Goal: Information Seeking & Learning: Learn about a topic

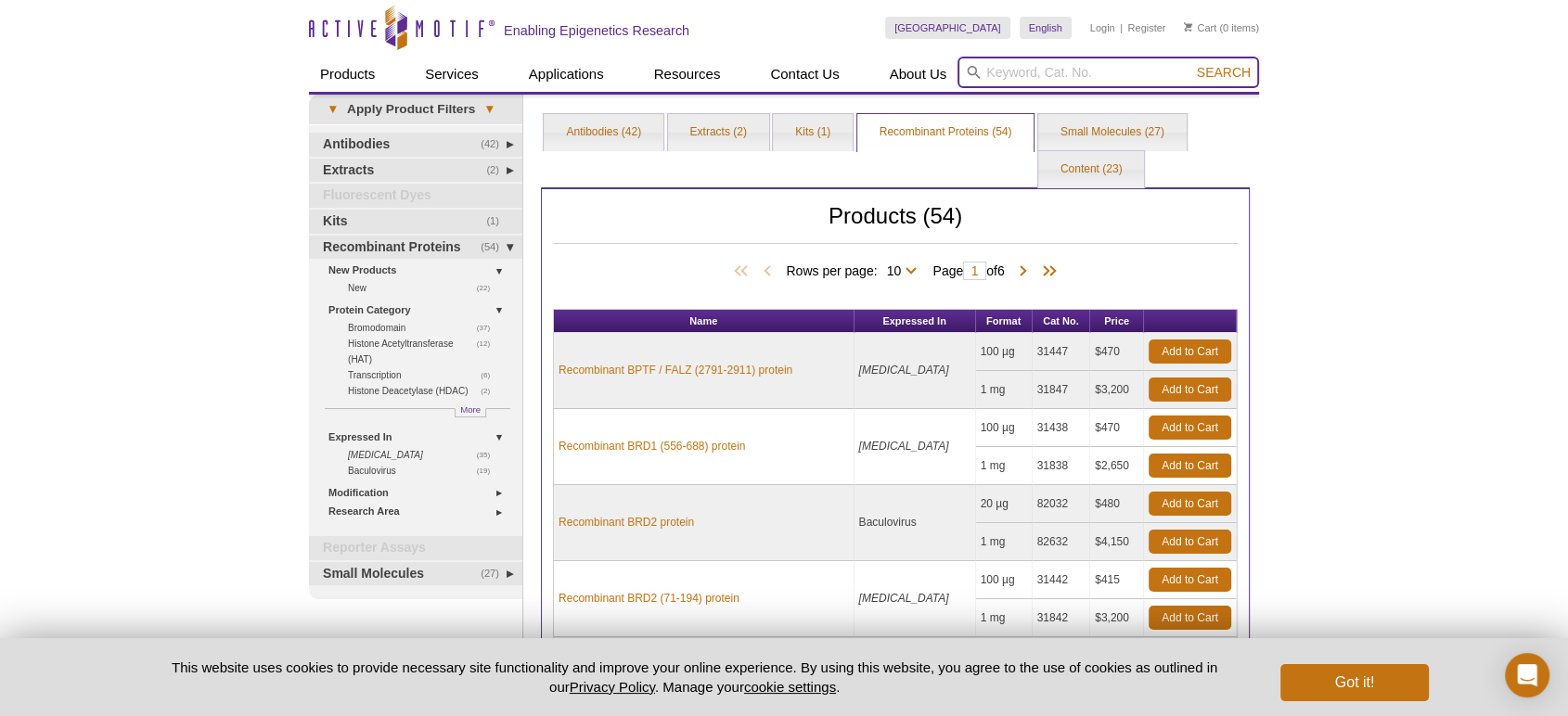
click at [1067, 65] on input "search" at bounding box center [1108, 72] width 301 height 32
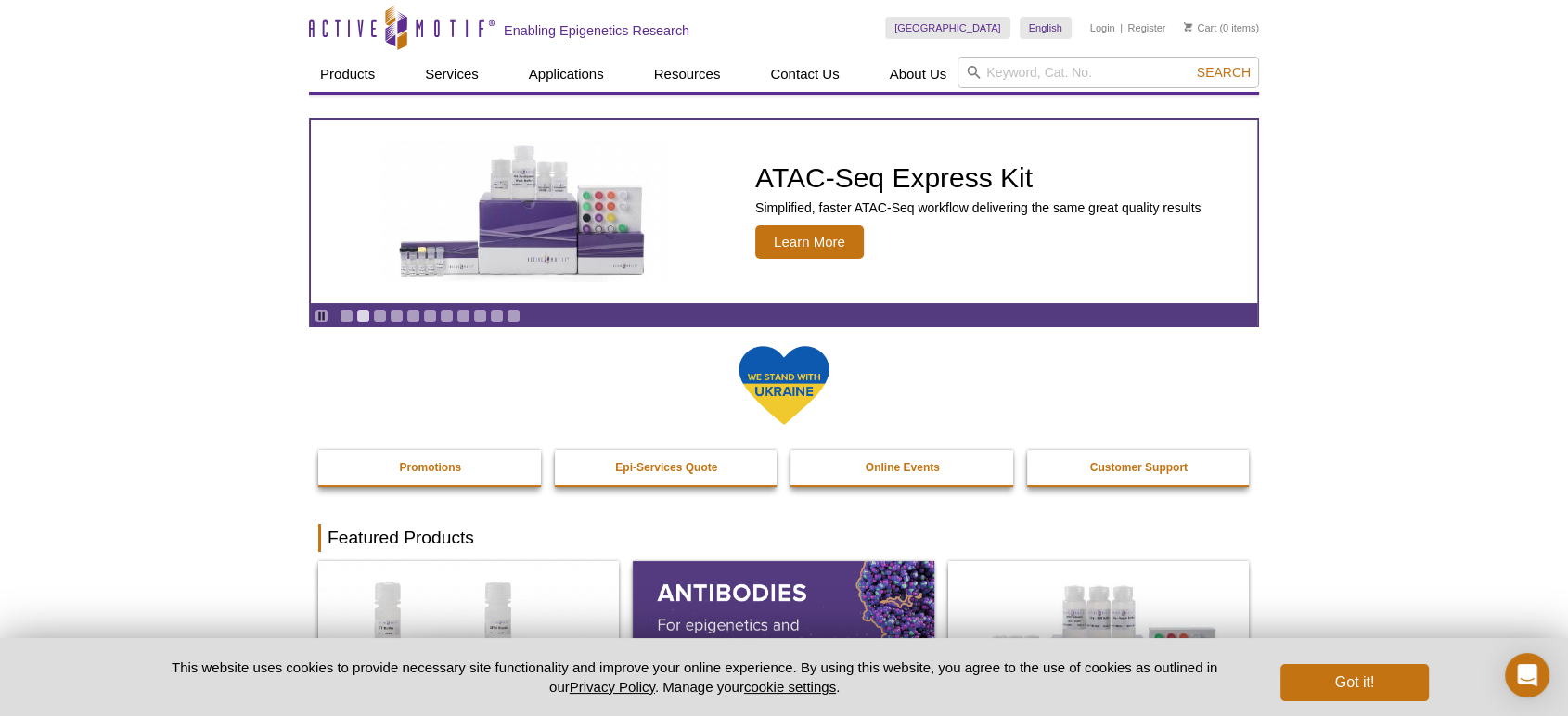
drag, startPoint x: 1034, startPoint y: 52, endPoint x: 1024, endPoint y: 54, distance: 10.2
click at [1034, 52] on div "United States Australia Austria Belgium Brazil Canada China Czech Republic Denm…" at bounding box center [1072, 28] width 374 height 56
click at [1006, 77] on input "search" at bounding box center [1108, 72] width 301 height 32
type input "lightswitch"
click at [1192, 64] on button "Search" at bounding box center [1224, 72] width 65 height 17
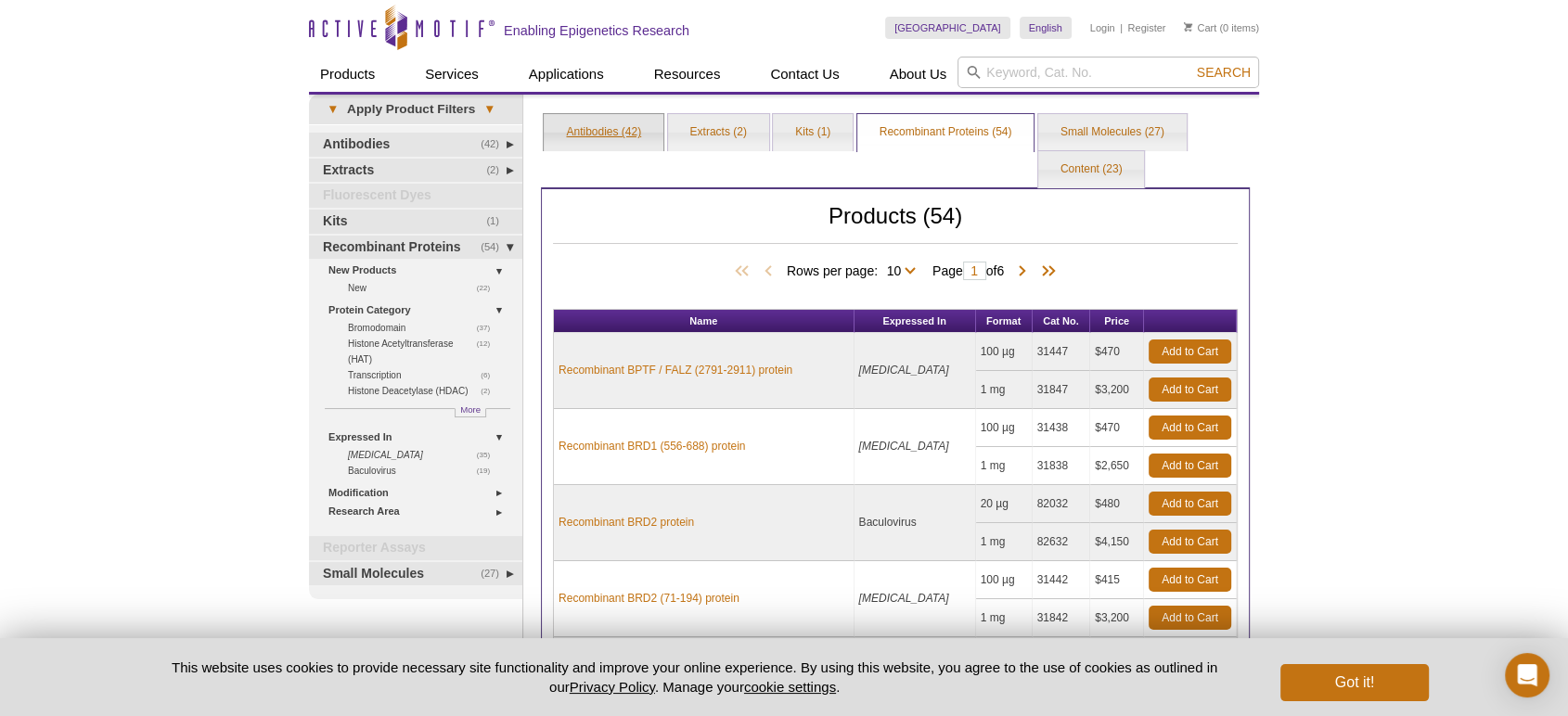
click at [623, 133] on link "Antibodies (42)" at bounding box center [604, 133] width 120 height 38
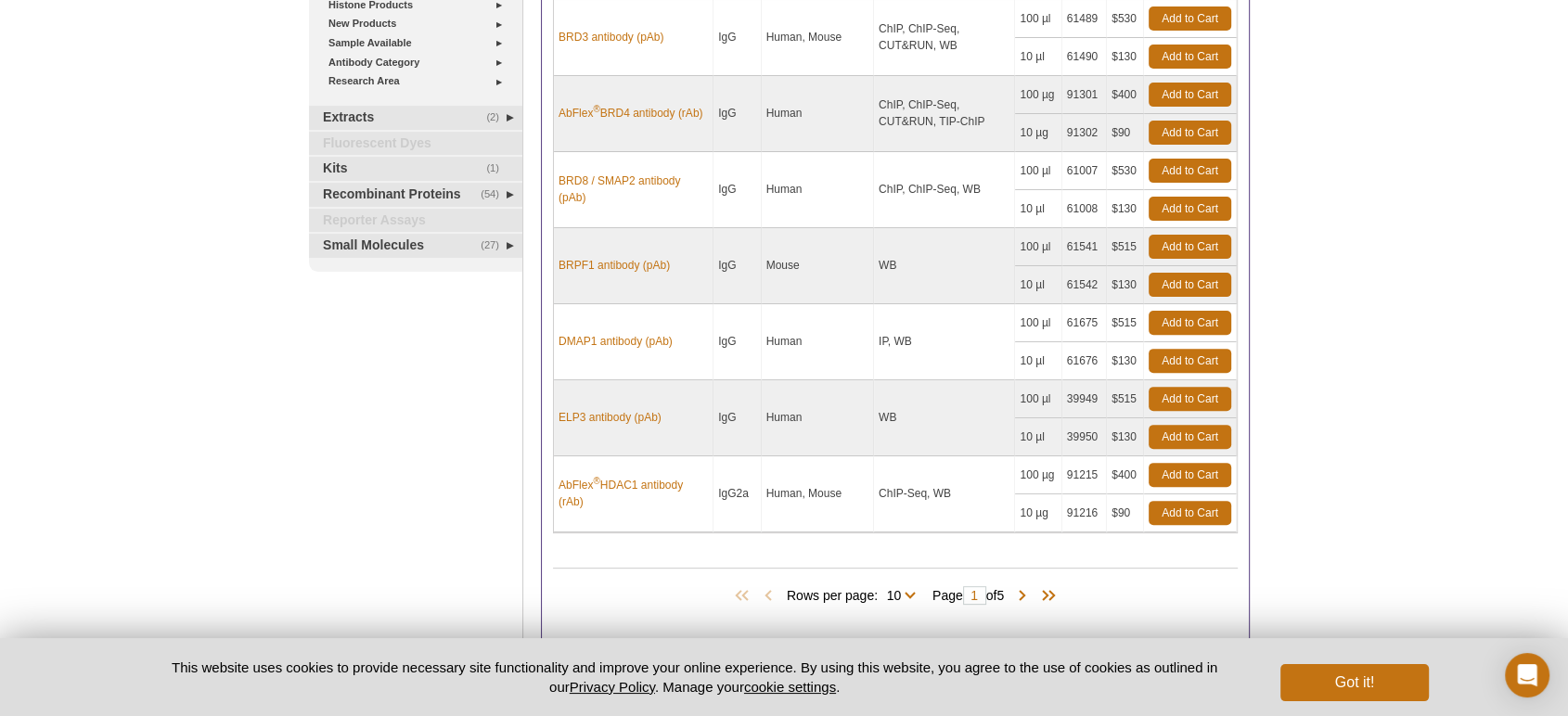
scroll to position [679, 0]
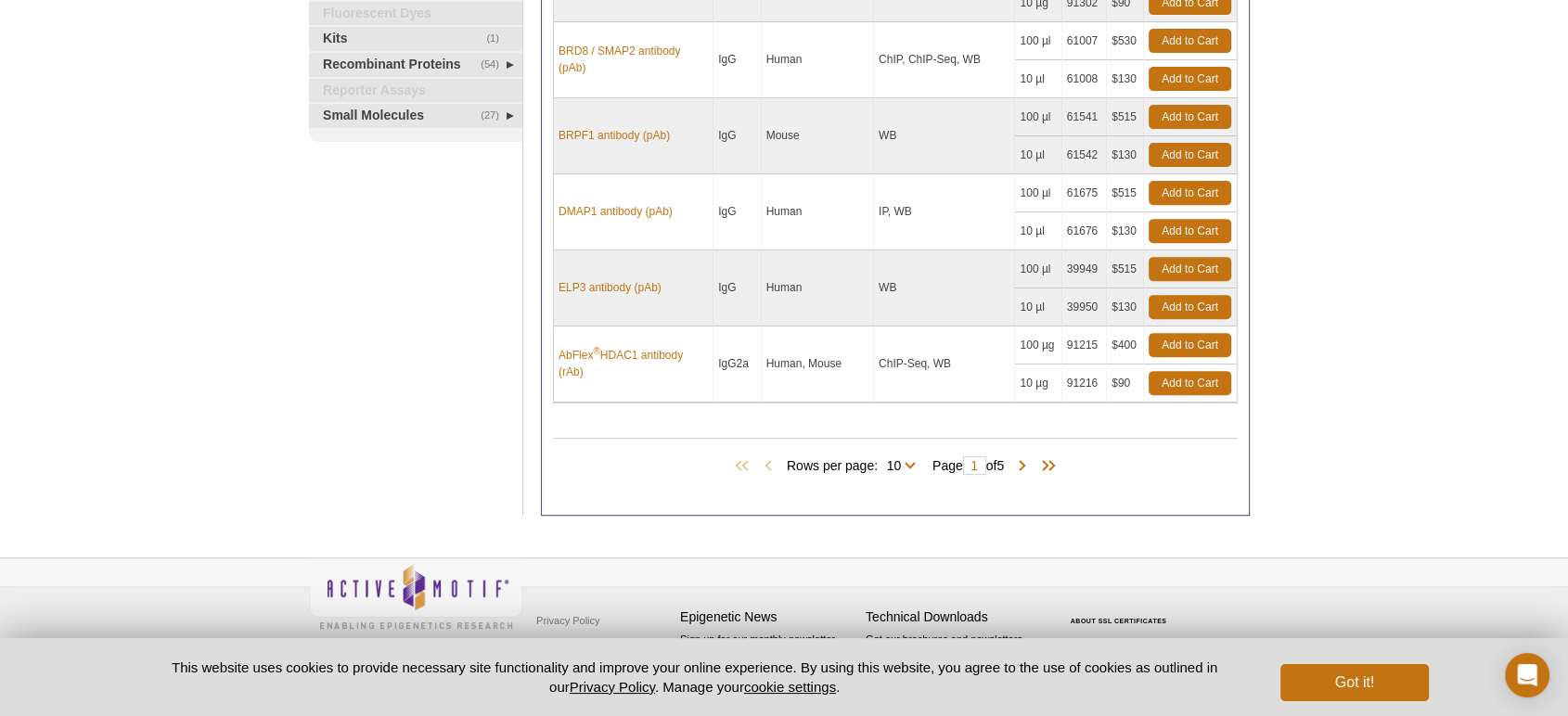
click at [918, 456] on span "Rows per page: 10 25 All 10" at bounding box center [855, 465] width 136 height 19
click at [909, 462] on span "Rows per page: 10 25 All 10" at bounding box center [855, 465] width 136 height 19
click at [903, 465] on select "10 25 All" at bounding box center [894, 470] width 33 height 17
select select "42"
click at [881, 462] on select "10 25 All" at bounding box center [894, 470] width 33 height 17
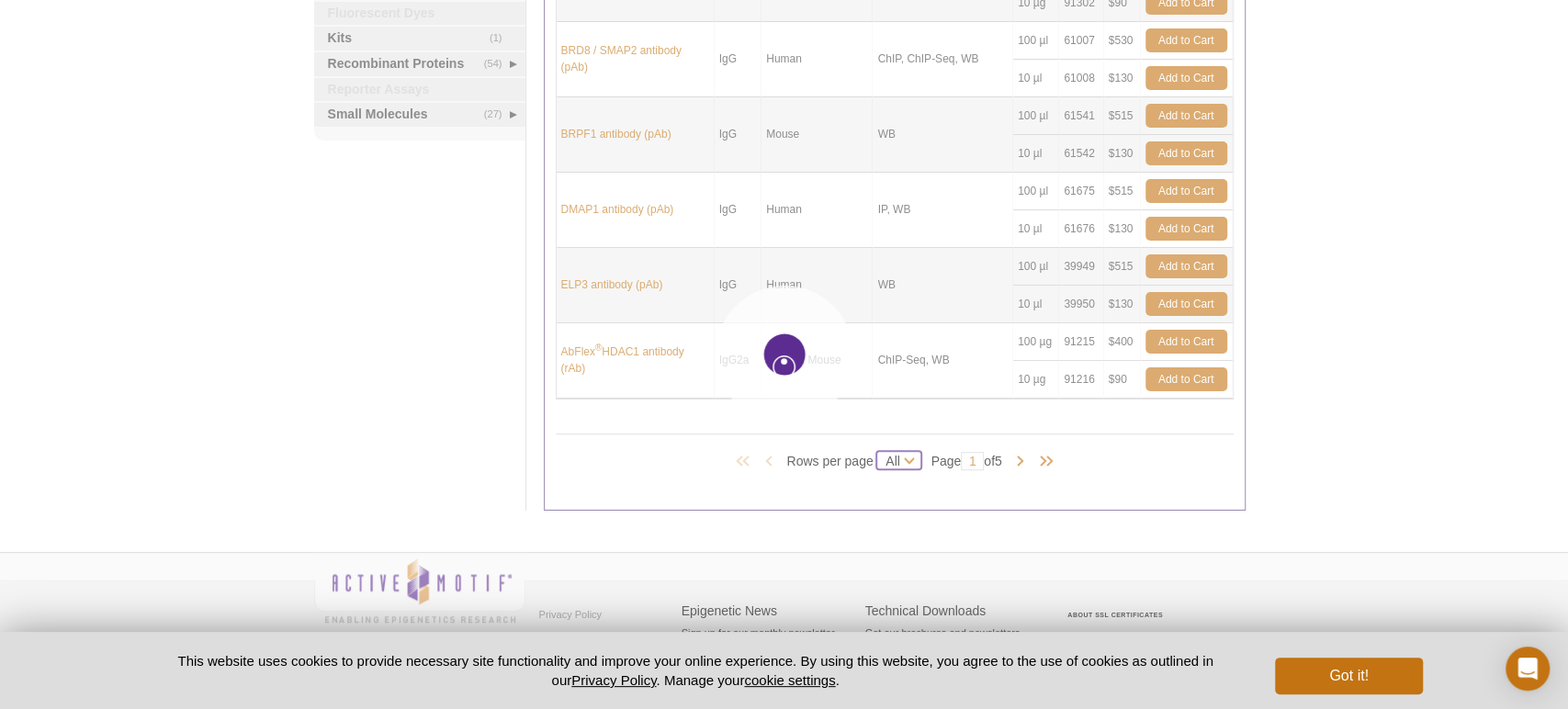
select select "42"
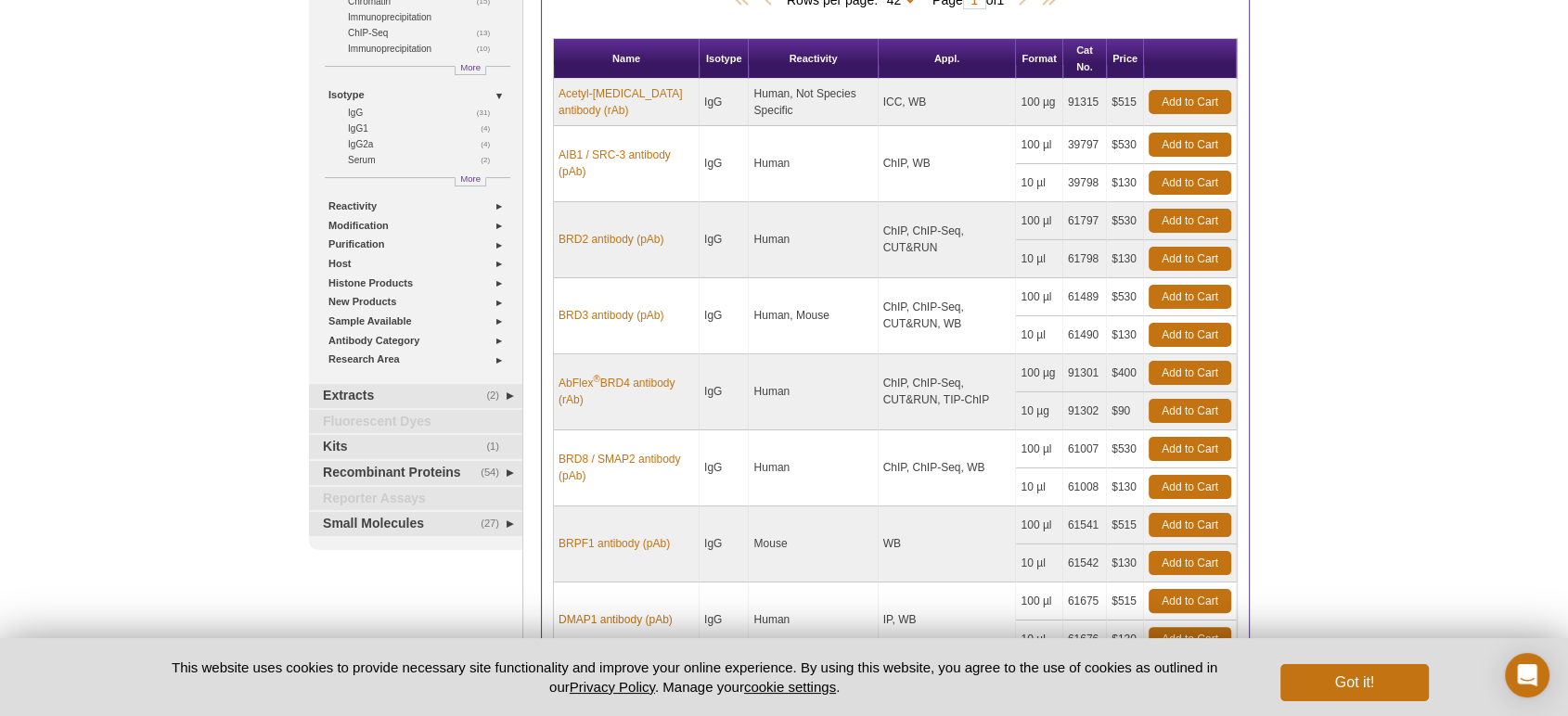
scroll to position [101, 0]
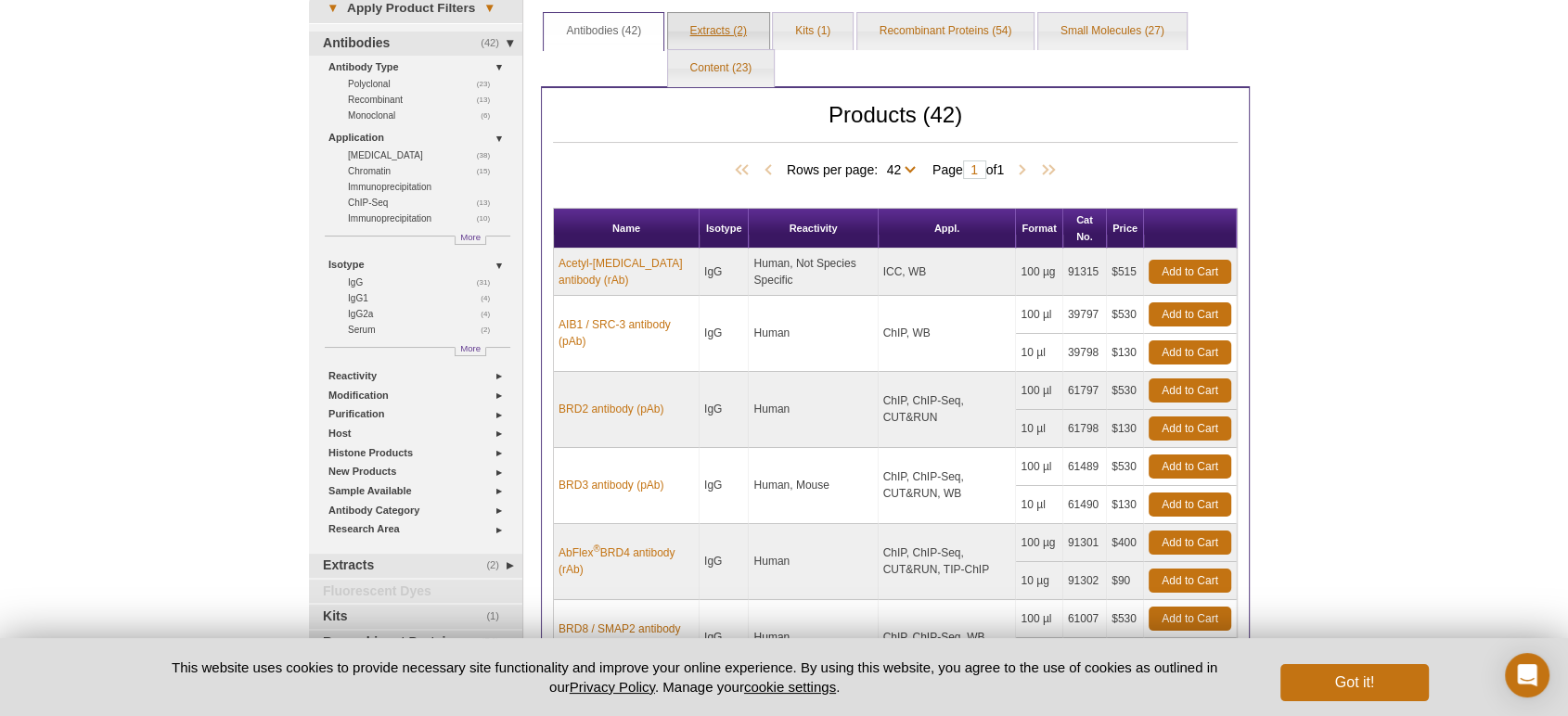
click at [727, 30] on link "Extracts (2)" at bounding box center [719, 32] width 101 height 38
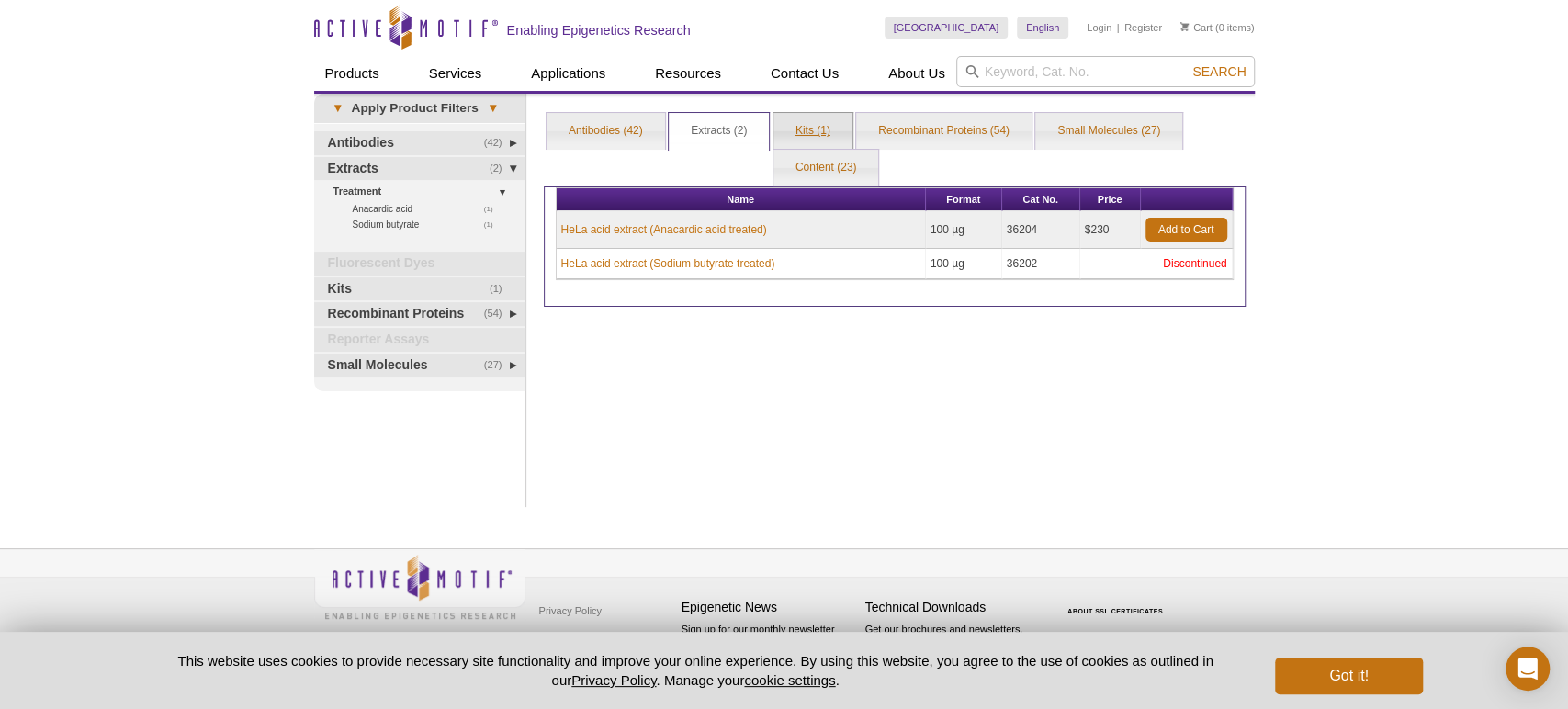
click at [811, 138] on link "Kits (1)" at bounding box center [813, 132] width 79 height 37
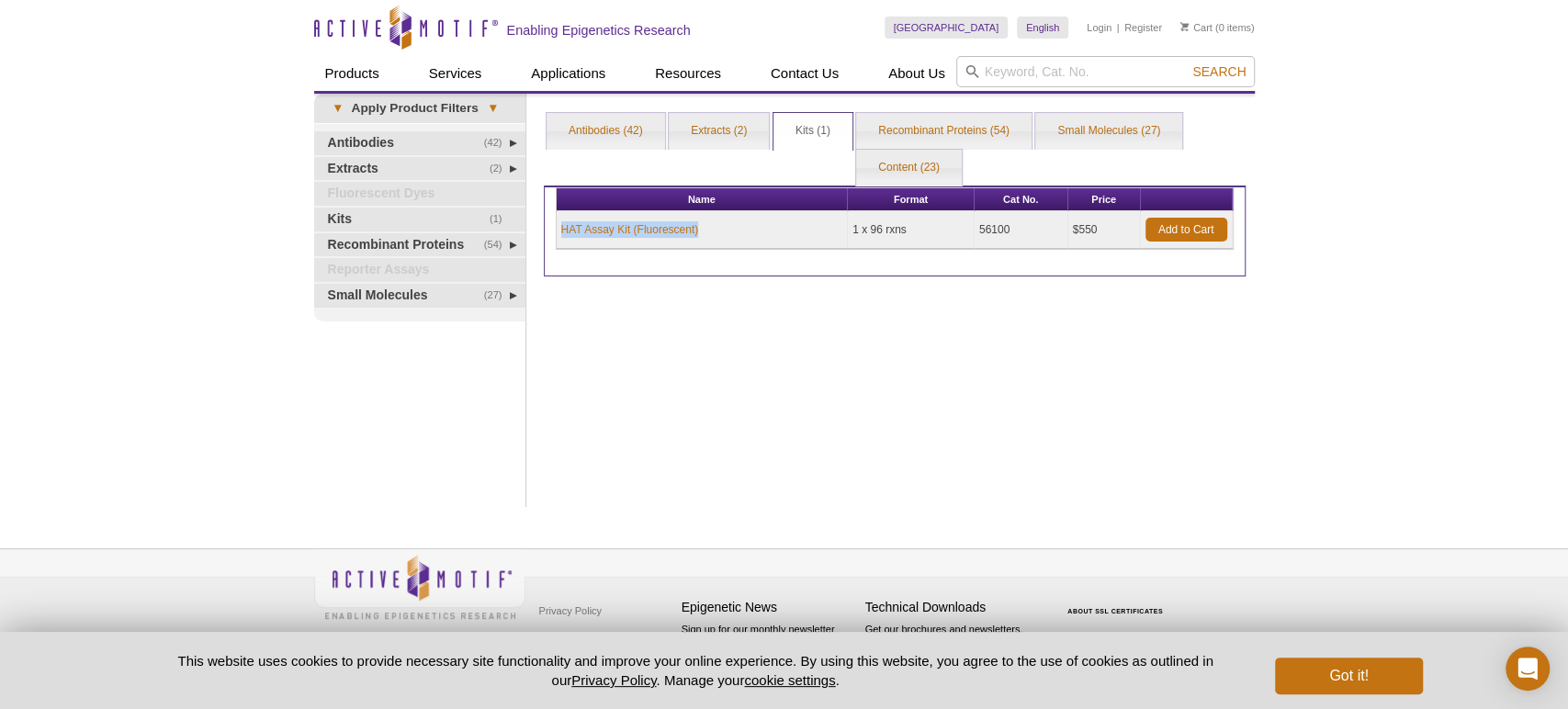
drag, startPoint x: 688, startPoint y: 227, endPoint x: 633, endPoint y: 229, distance: 55.0
click at [558, 233] on td "HAT Assay Kit (Fluorescent)" at bounding box center [701, 230] width 291 height 38
click at [659, 293] on div "Print Results Antibodies (42) Extracts (2) Kits (1) Recombinant Proteins (54) S…" at bounding box center [895, 300] width 720 height 414
click at [699, 230] on td "HAT Assay Kit (Fluorescent)" at bounding box center [701, 230] width 291 height 38
click at [701, 228] on td "HAT Assay Kit (Fluorescent)" at bounding box center [701, 230] width 291 height 38
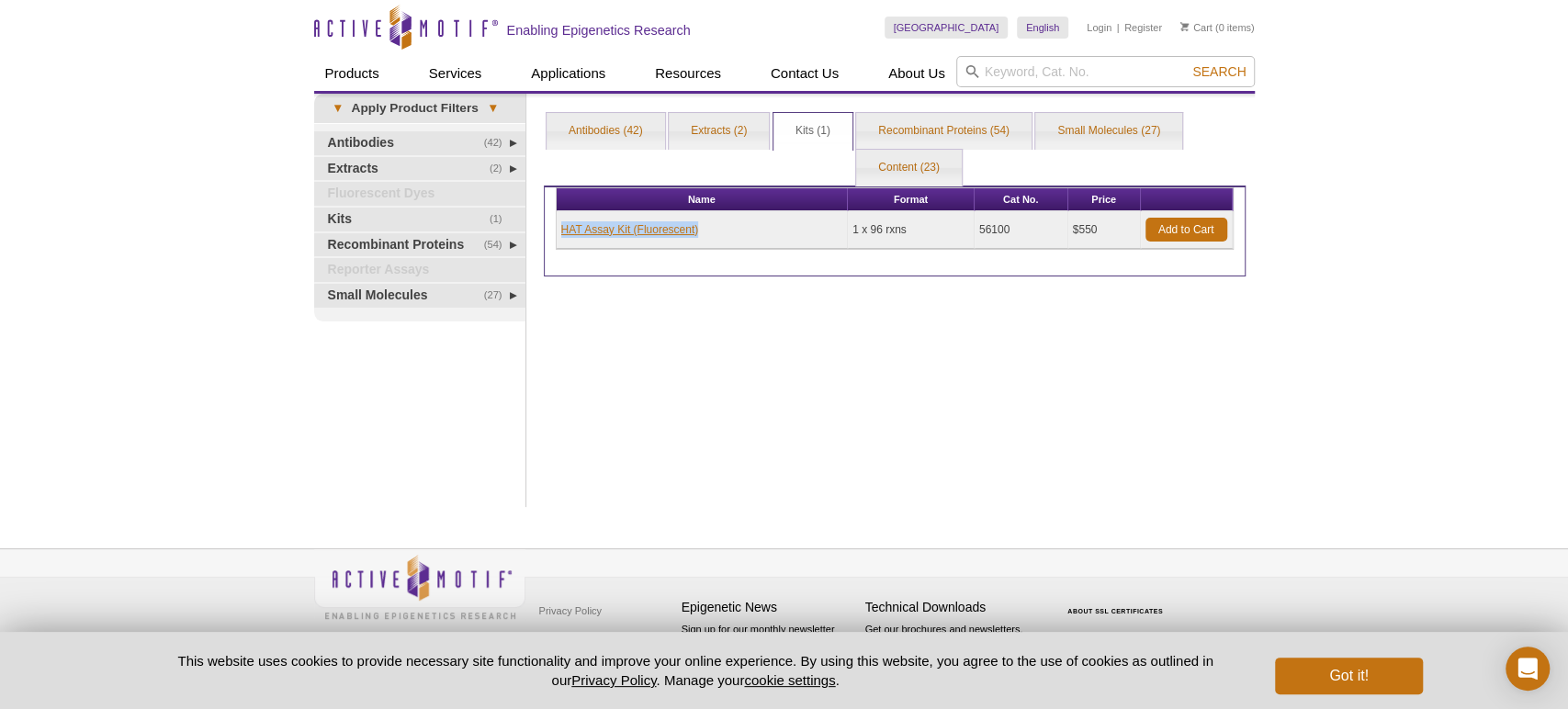
drag, startPoint x: 702, startPoint y: 228, endPoint x: 562, endPoint y: 231, distance: 140.0
click at [562, 231] on td "HAT Assay Kit (Fluorescent)" at bounding box center [701, 230] width 291 height 38
copy link "HAT Assay Kit (Fluorescent)"
click at [966, 119] on link "Recombinant Proteins (54)" at bounding box center [944, 132] width 176 height 37
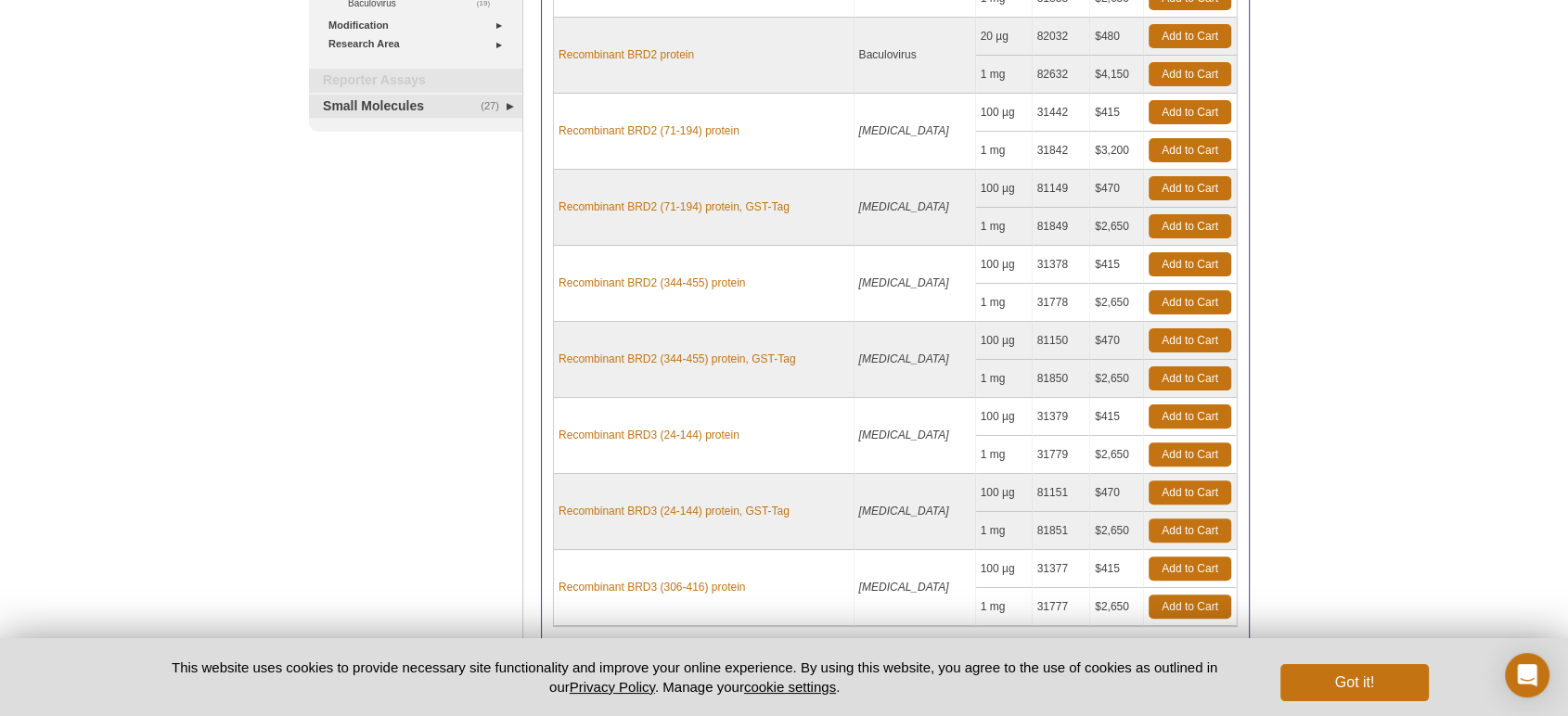
scroll to position [687, 0]
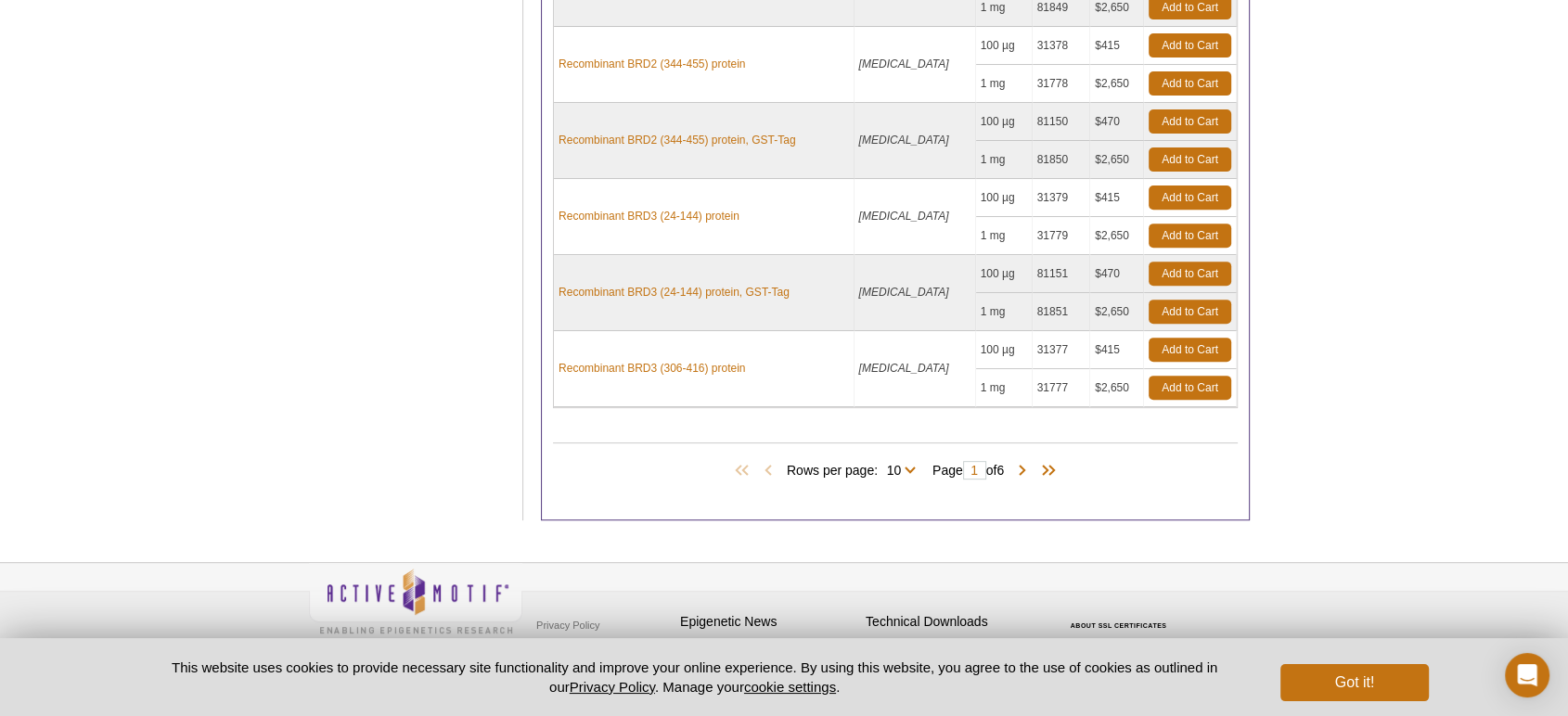
click at [923, 462] on span "Page 1 of 6" at bounding box center [968, 471] width 90 height 19
click at [906, 467] on span "Rows per page: 10 25 50 All 10" at bounding box center [855, 470] width 136 height 19
click at [906, 465] on span "Rows per page: 10 25 50 All 10" at bounding box center [855, 470] width 136 height 19
click at [914, 464] on span "Rows per page: 10 25 50 All 10" at bounding box center [855, 470] width 136 height 19
click at [913, 464] on span "Rows per page: 10 25 50 All 10" at bounding box center [855, 470] width 136 height 19
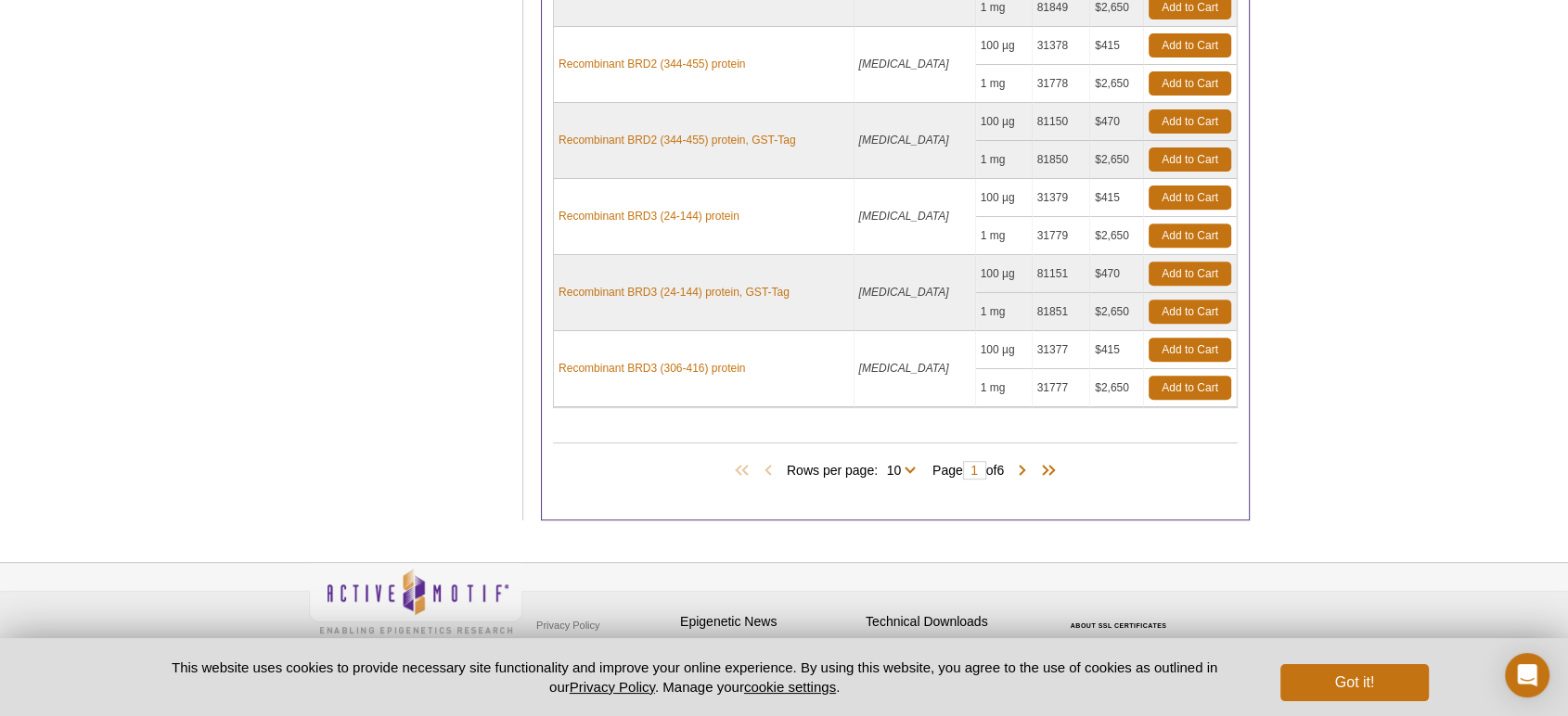
click at [906, 461] on span "Rows per page: 10 25 50 All 10" at bounding box center [855, 470] width 136 height 19
click at [899, 465] on select "10 25 50 All" at bounding box center [894, 474] width 33 height 17
select select "54"
click at [881, 465] on select "10 25 50 All" at bounding box center [894, 474] width 33 height 17
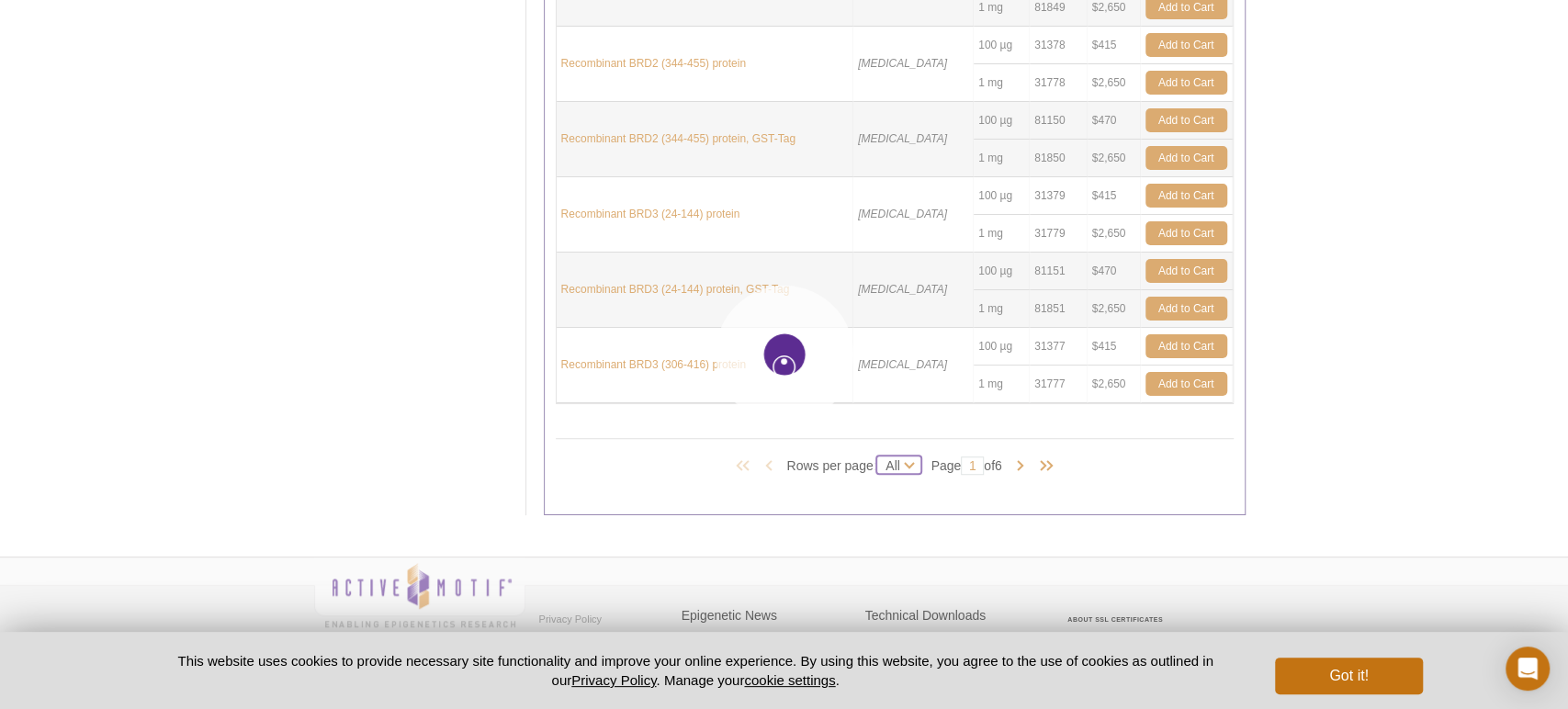
select select "54"
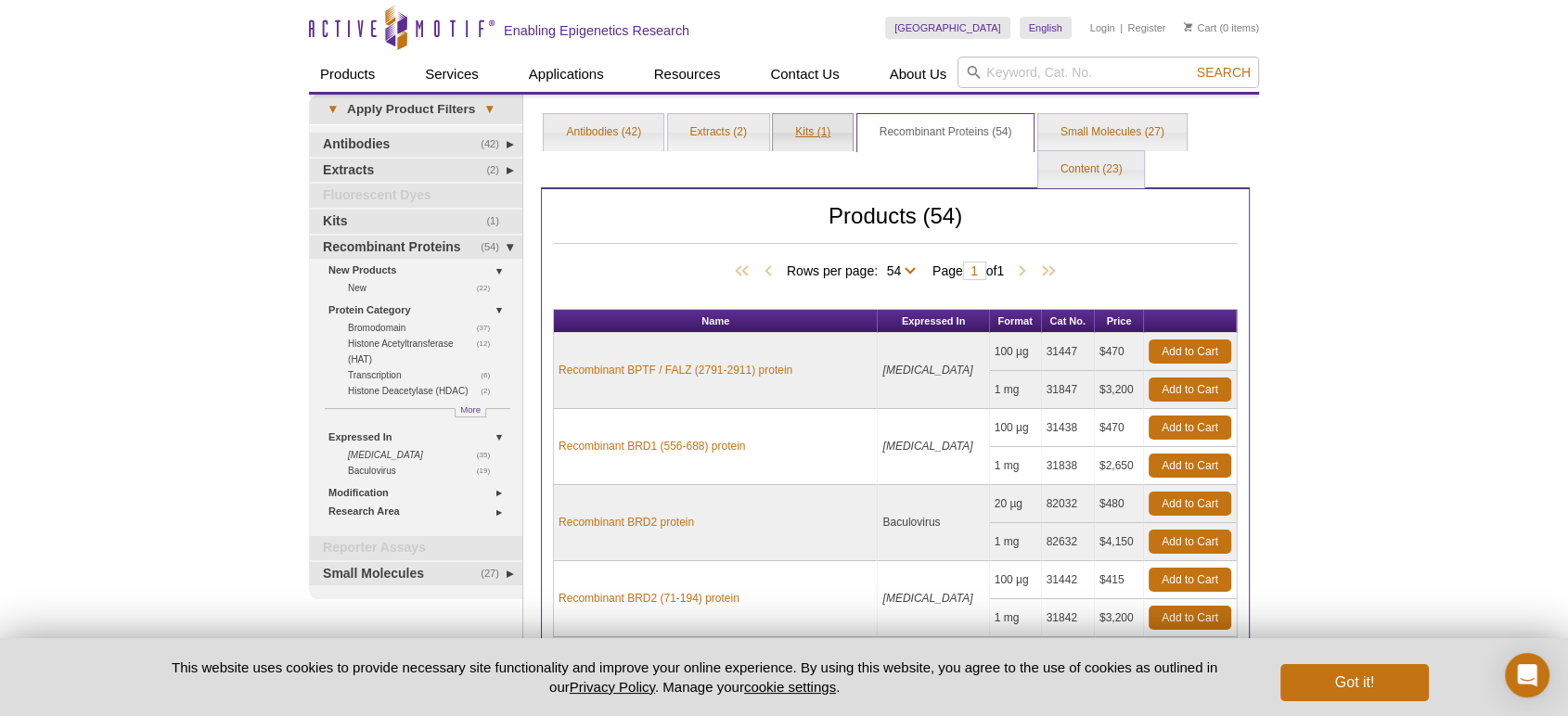
click at [800, 129] on link "Kits (1)" at bounding box center [813, 133] width 80 height 38
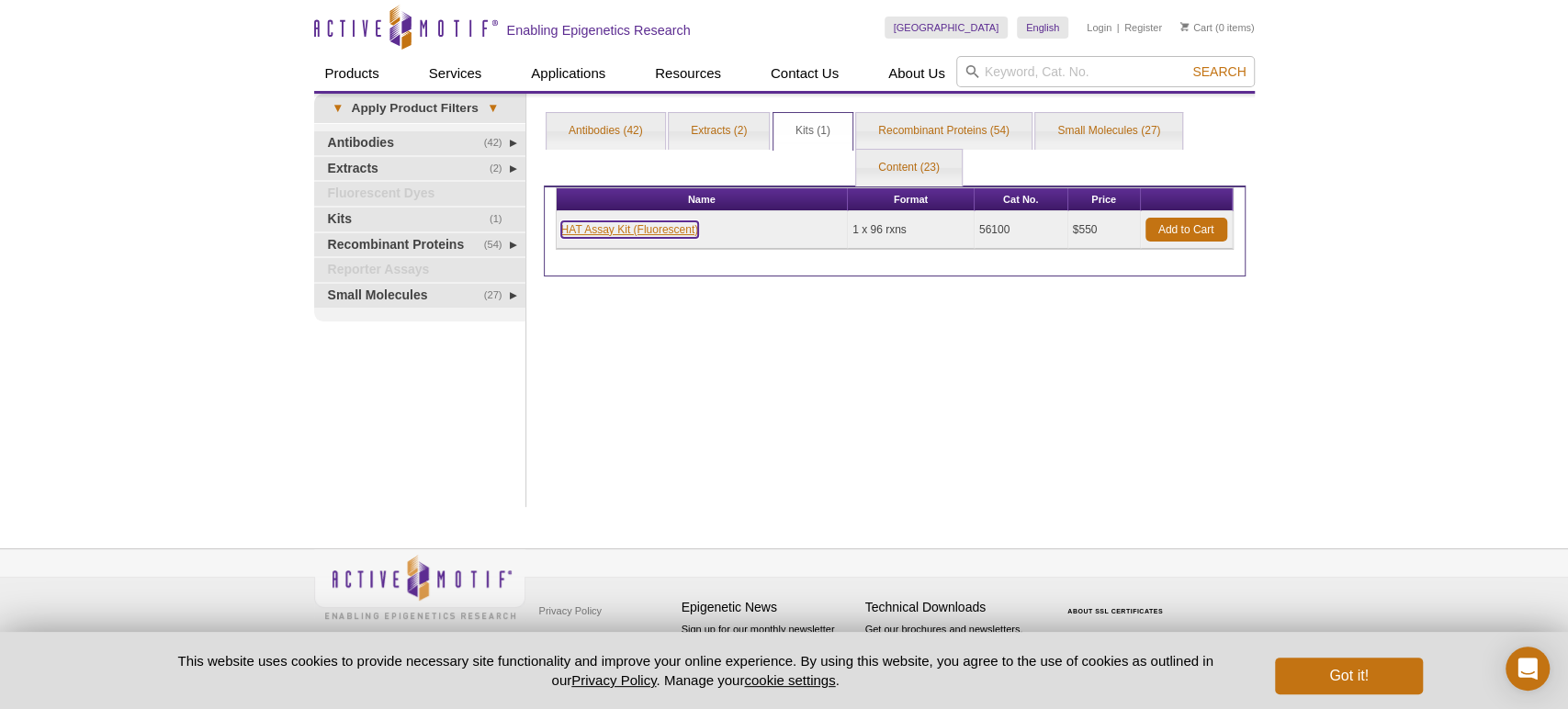
click at [678, 226] on link "HAT Assay Kit (Fluorescent)" at bounding box center [630, 230] width 137 height 17
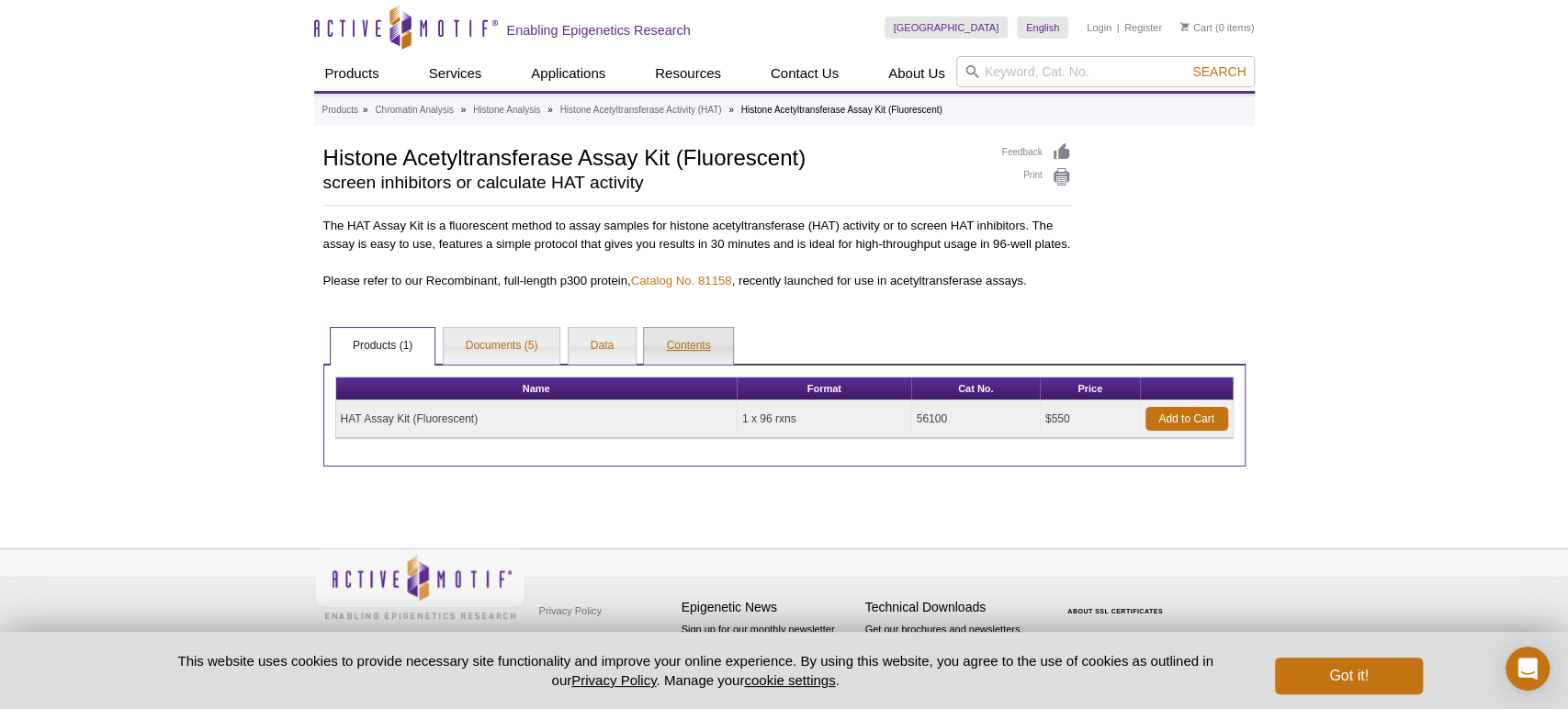
click at [705, 349] on link "Contents" at bounding box center [687, 347] width 88 height 37
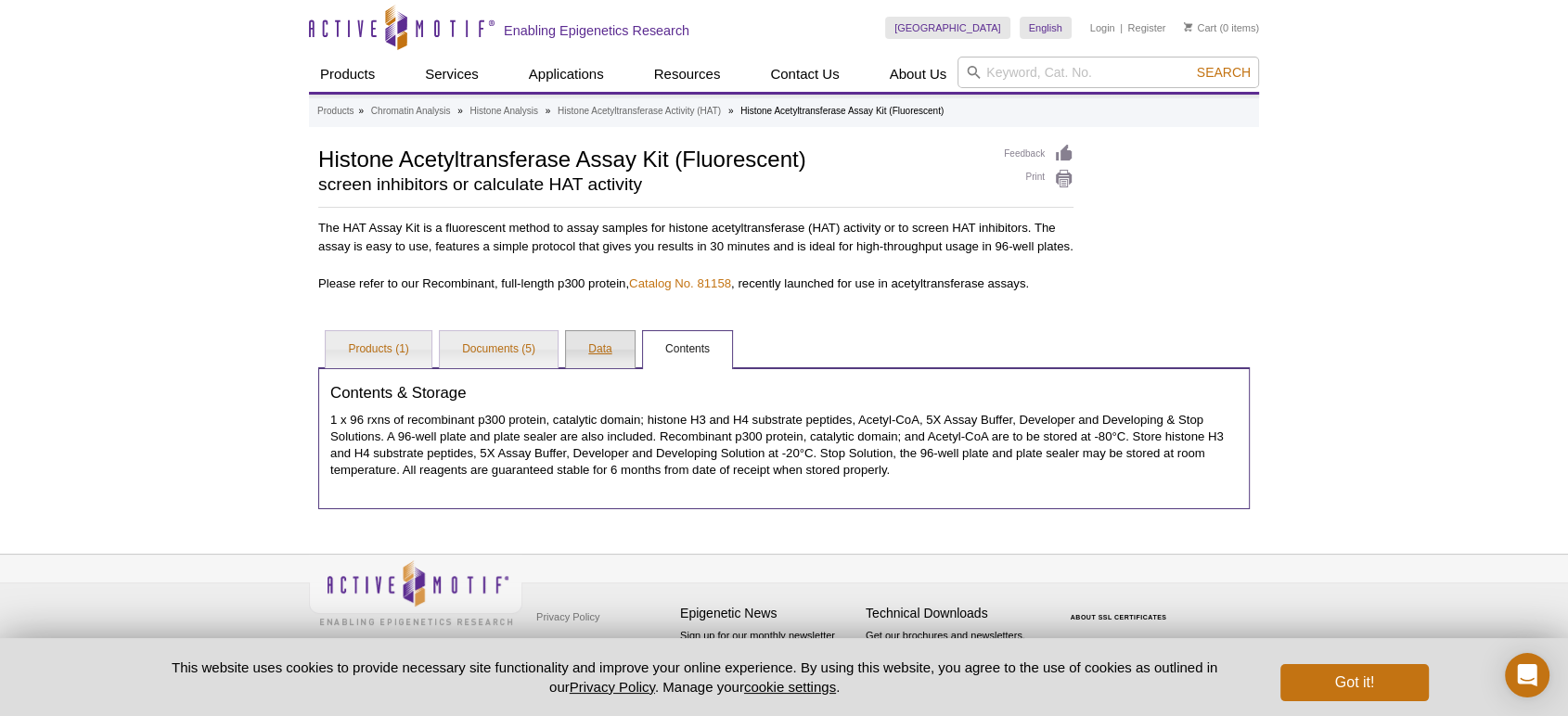
click at [602, 369] on link "Data" at bounding box center [600, 350] width 68 height 38
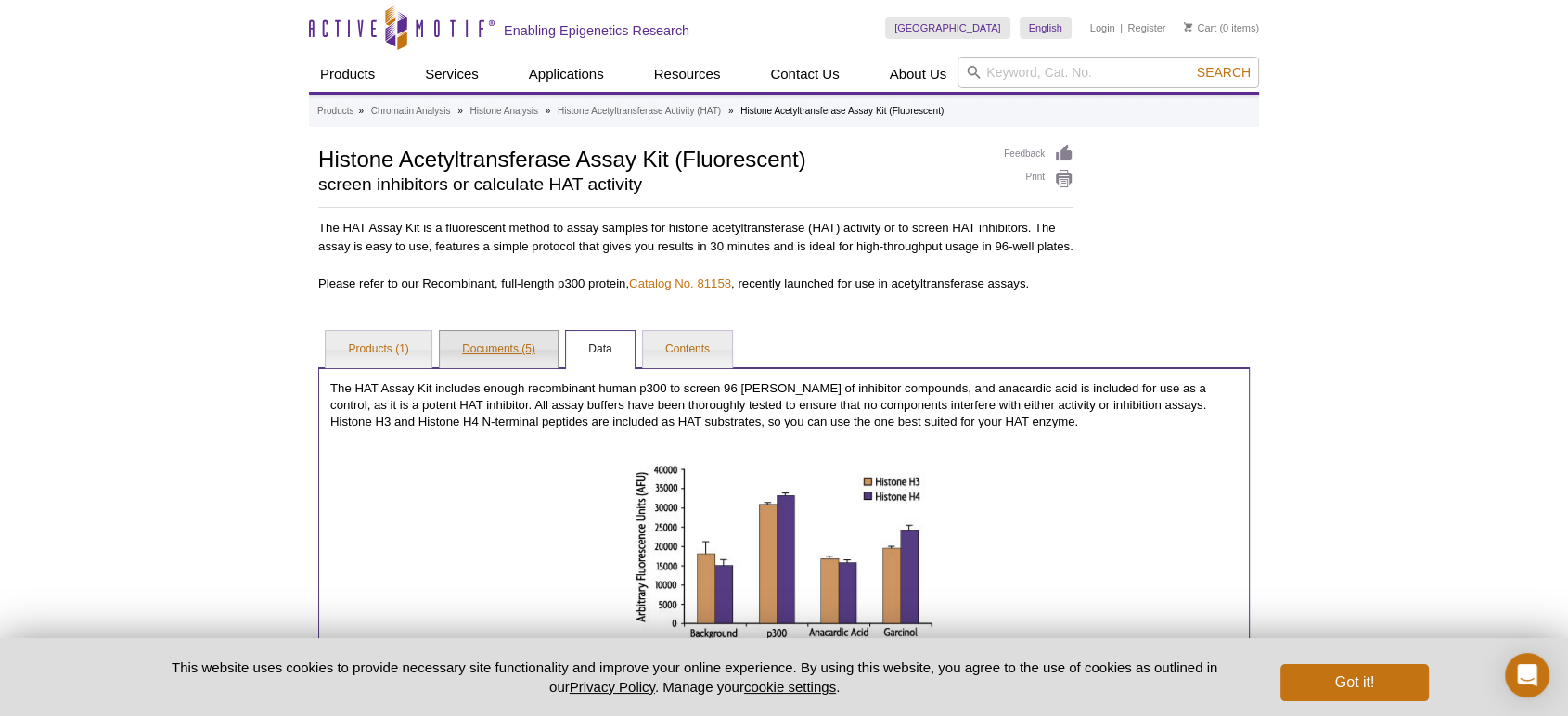
click at [514, 369] on link "Documents (5)" at bounding box center [499, 350] width 118 height 38
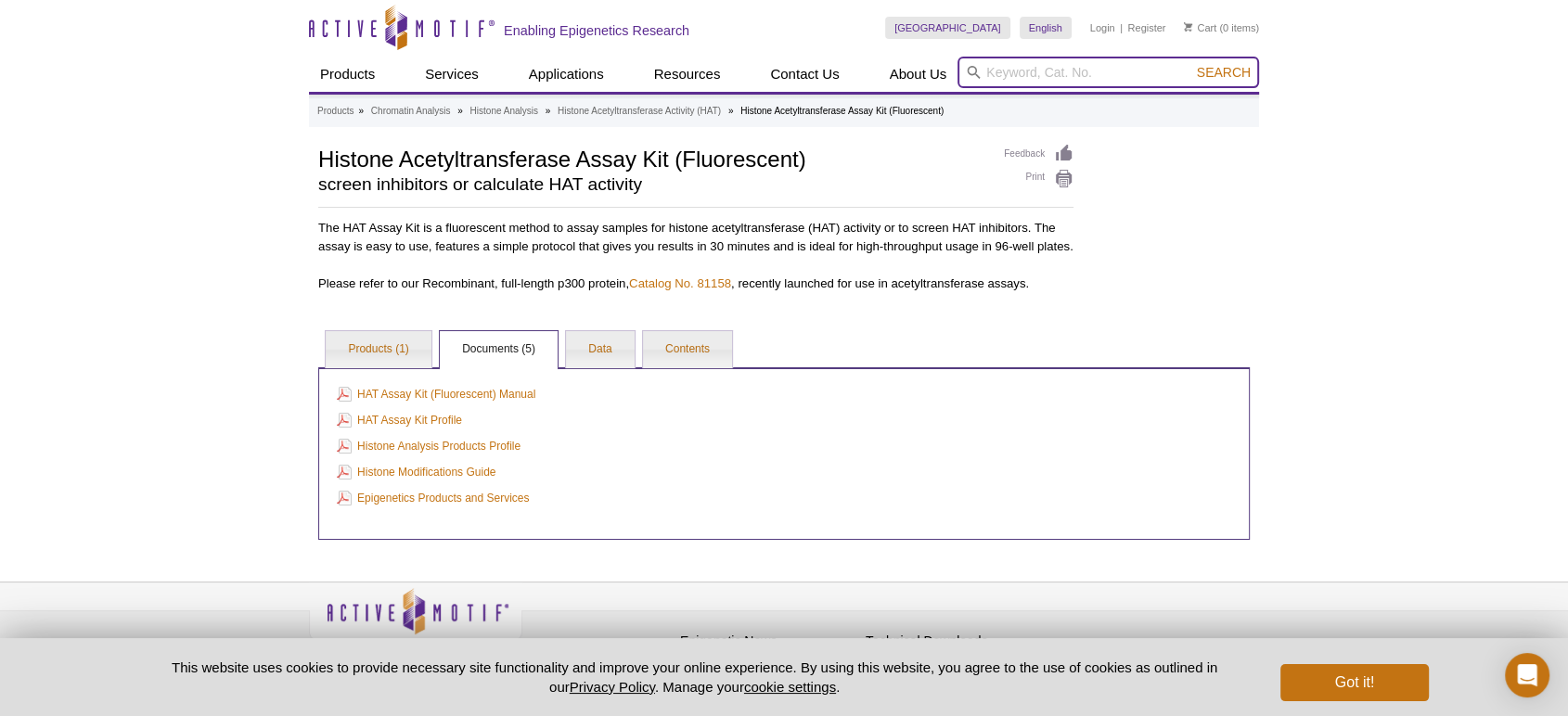
click at [1016, 64] on input "search" at bounding box center [1108, 72] width 301 height 32
type input "hats"
click at [1192, 64] on button "Search" at bounding box center [1224, 72] width 65 height 17
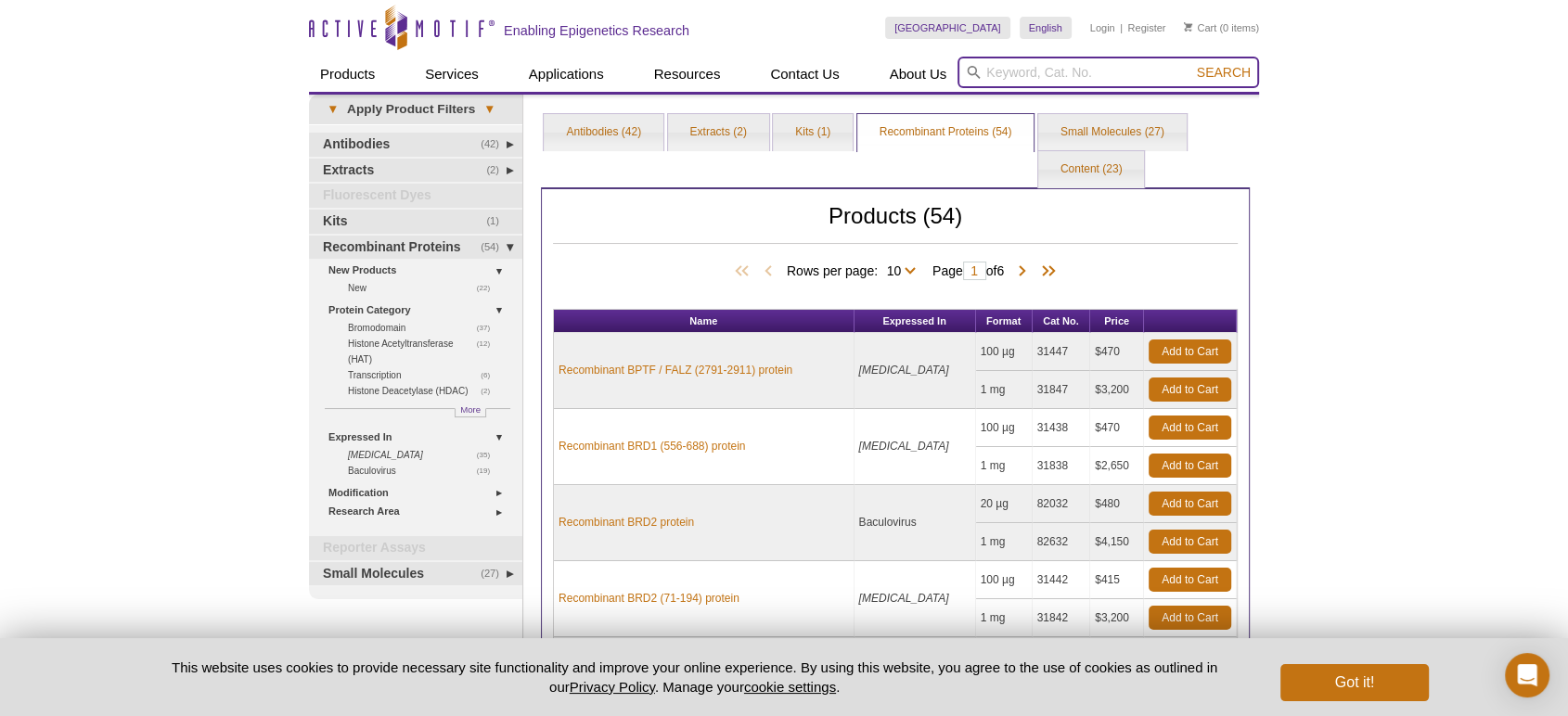
click at [1138, 61] on input "search" at bounding box center [1108, 72] width 301 height 32
type input "acyl"
click at [1192, 64] on button "Search" at bounding box center [1224, 72] width 65 height 17
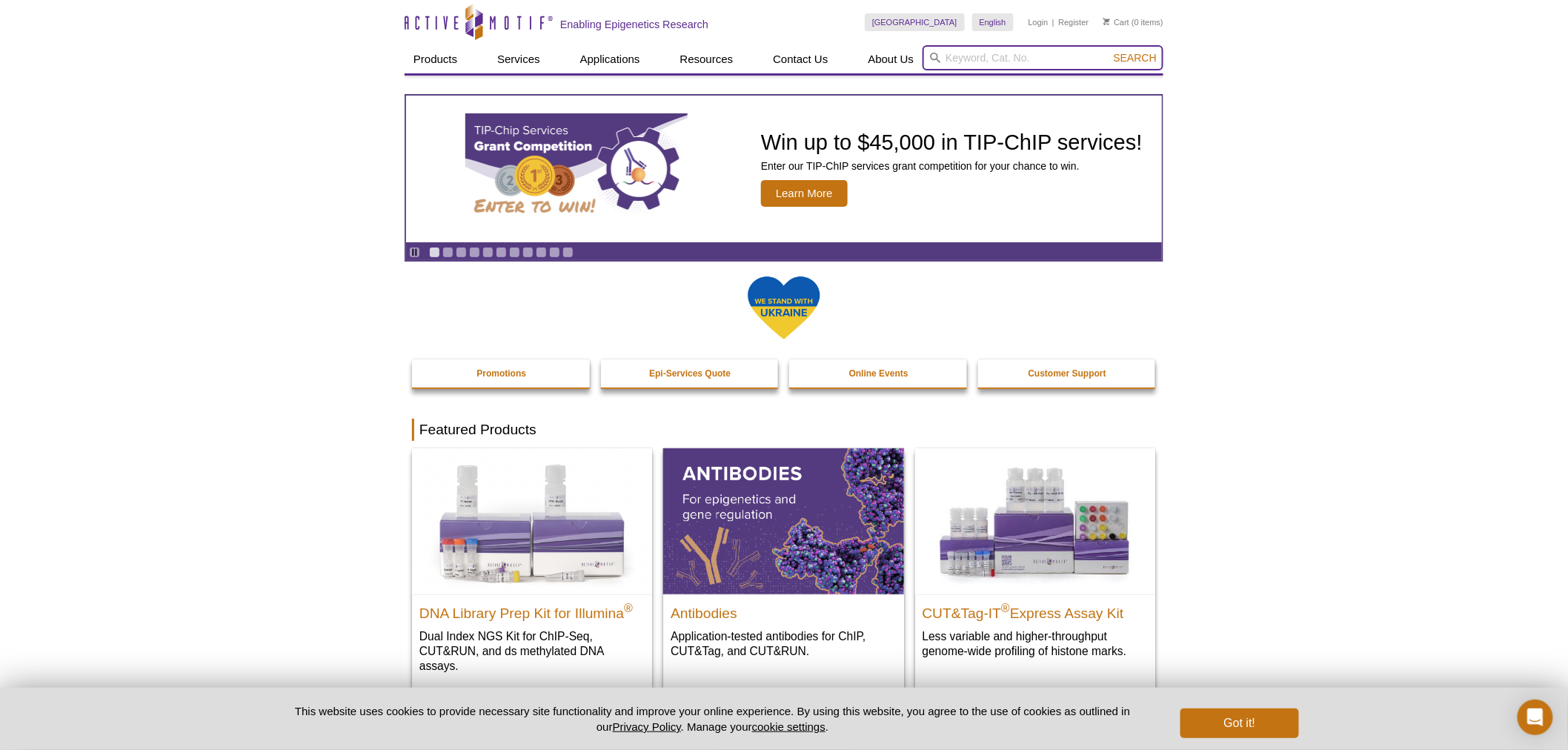
click at [1047, 60] on input "search" at bounding box center [1042, 58] width 240 height 25
type input "luciferase"
click at [1109, 51] on button "Search" at bounding box center [1134, 58] width 52 height 13
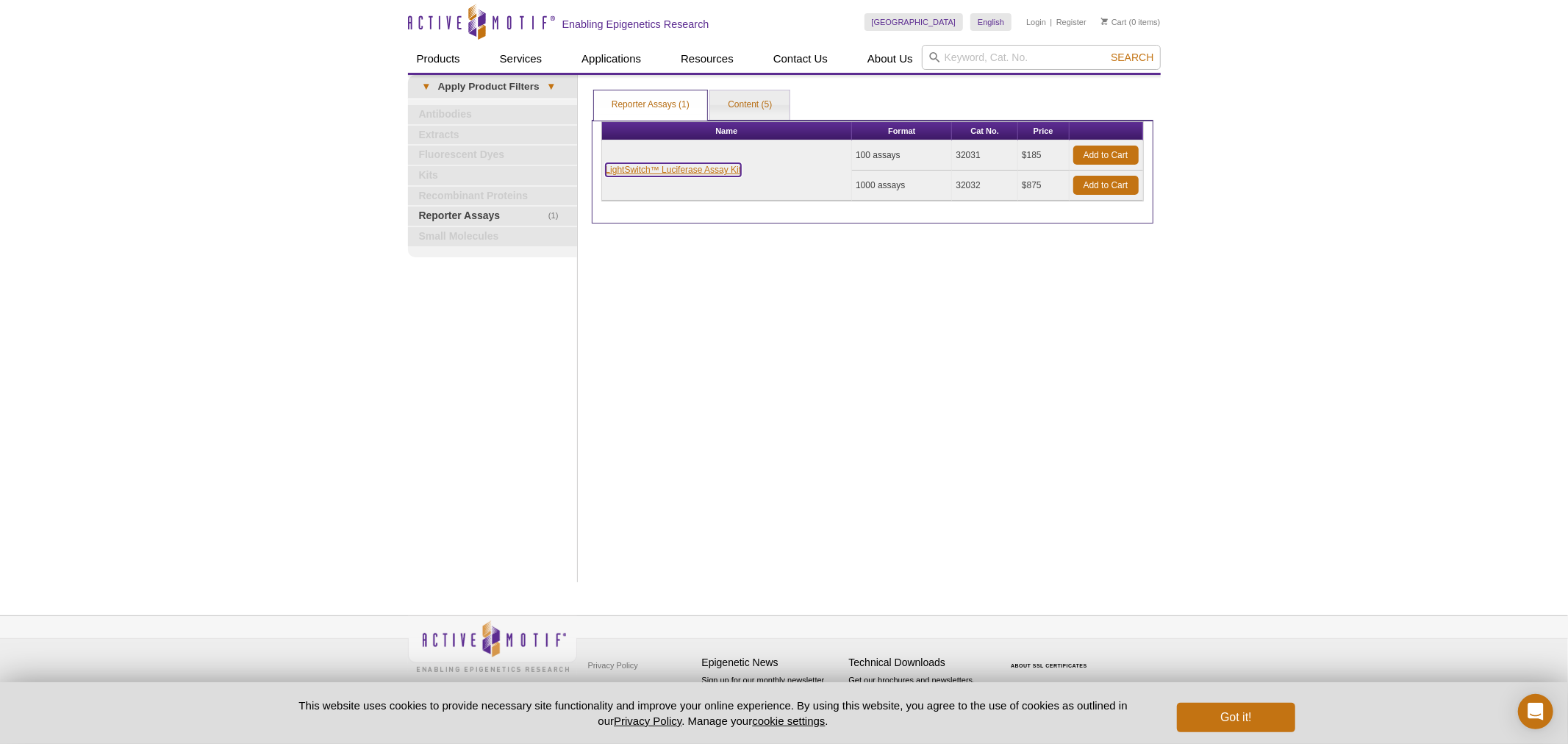
click at [634, 166] on link "LightSwitch™ Luciferase Assay Kit" at bounding box center [674, 170] width 136 height 13
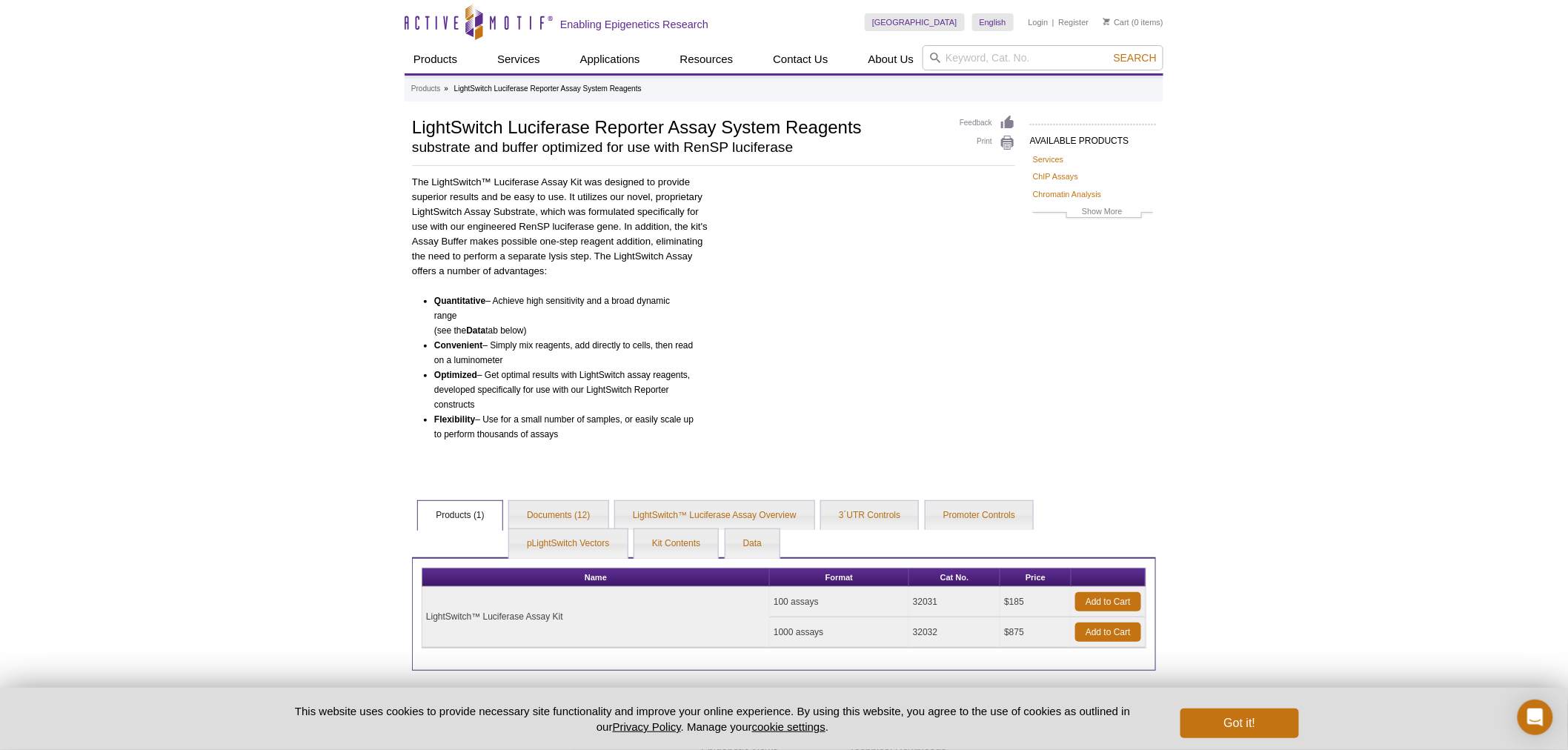
drag, startPoint x: 1028, startPoint y: 602, endPoint x: 1004, endPoint y: 602, distance: 24.0
click at [1004, 602] on td "$185" at bounding box center [1035, 602] width 71 height 31
copy td "$185"
drag, startPoint x: 426, startPoint y: 572, endPoint x: 1160, endPoint y: 645, distance: 737.6
click at [1160, 645] on div "AVAILABLE PRODUCTS Services ChIP Assays Chromatin Analysis Antibodies Recombina…" at bounding box center [784, 393] width 759 height 556
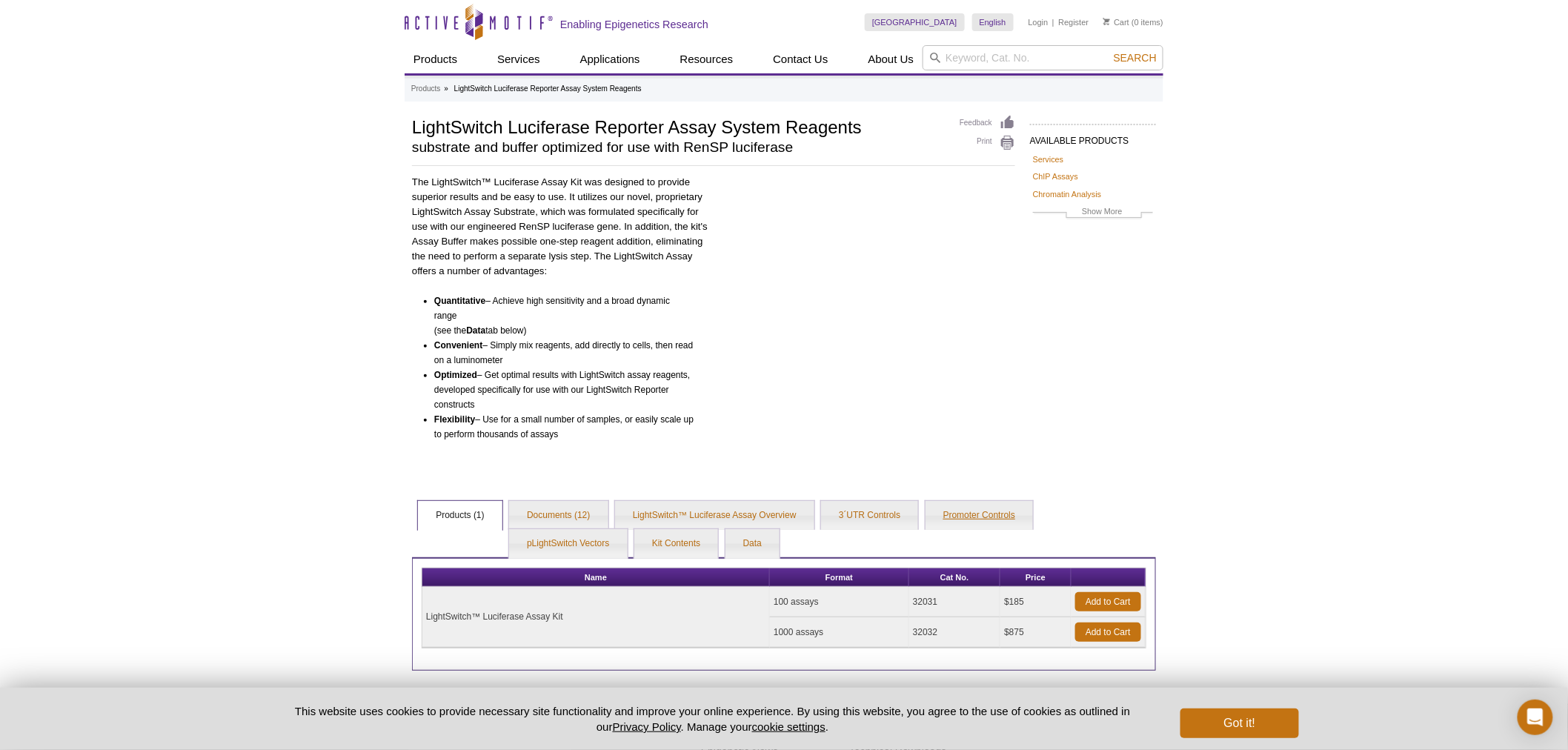
copy table
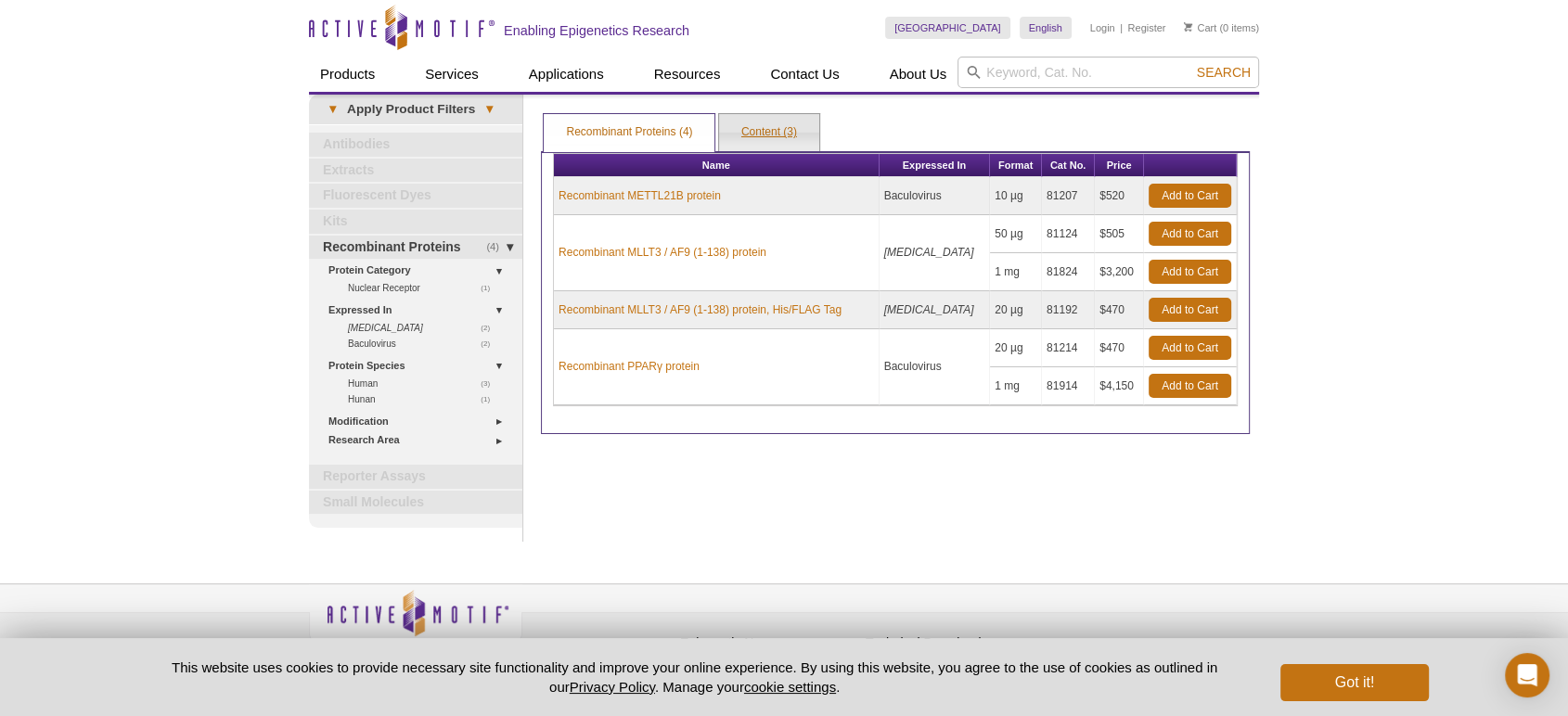
click at [782, 129] on link "Content (3)" at bounding box center [769, 133] width 100 height 38
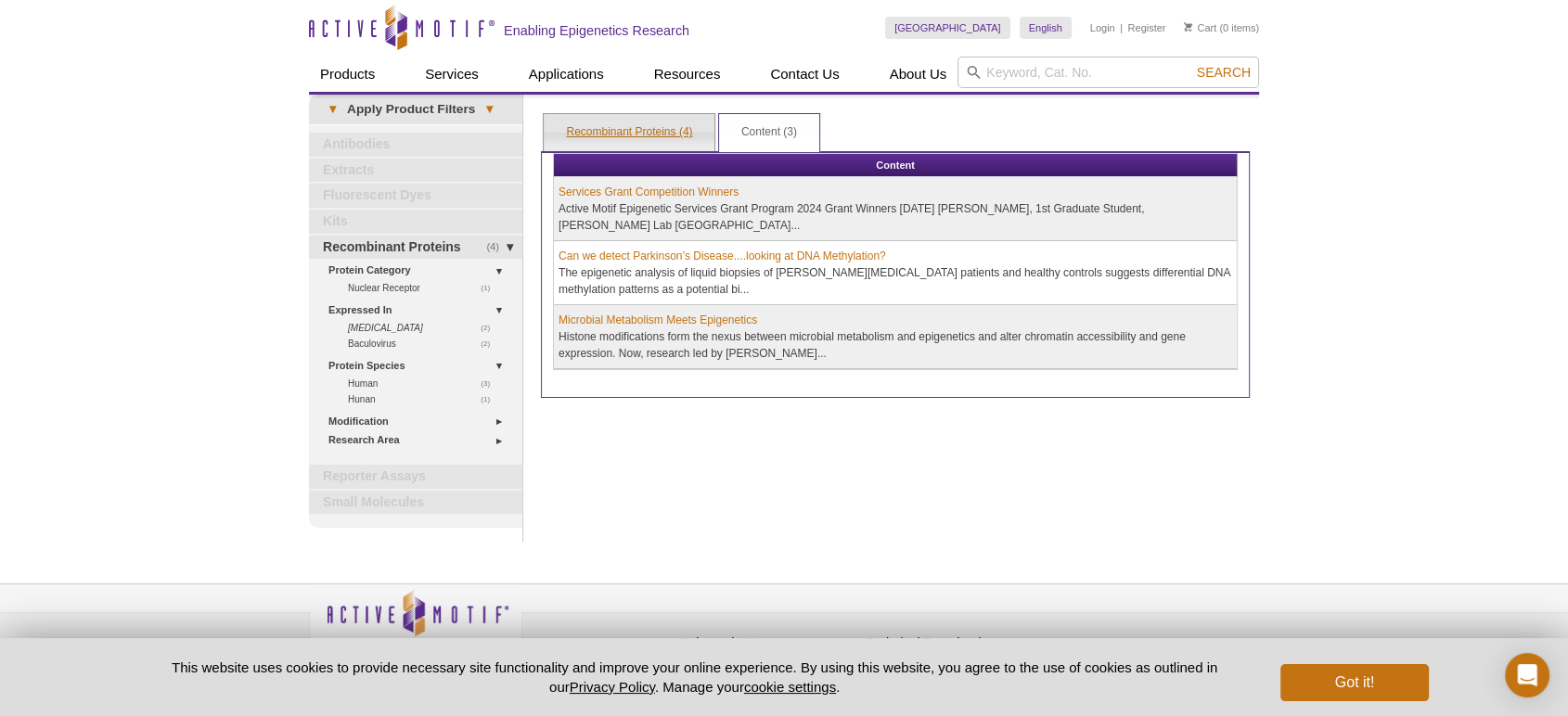
click at [646, 131] on link "Recombinant Proteins (4)" at bounding box center [630, 133] width 171 height 38
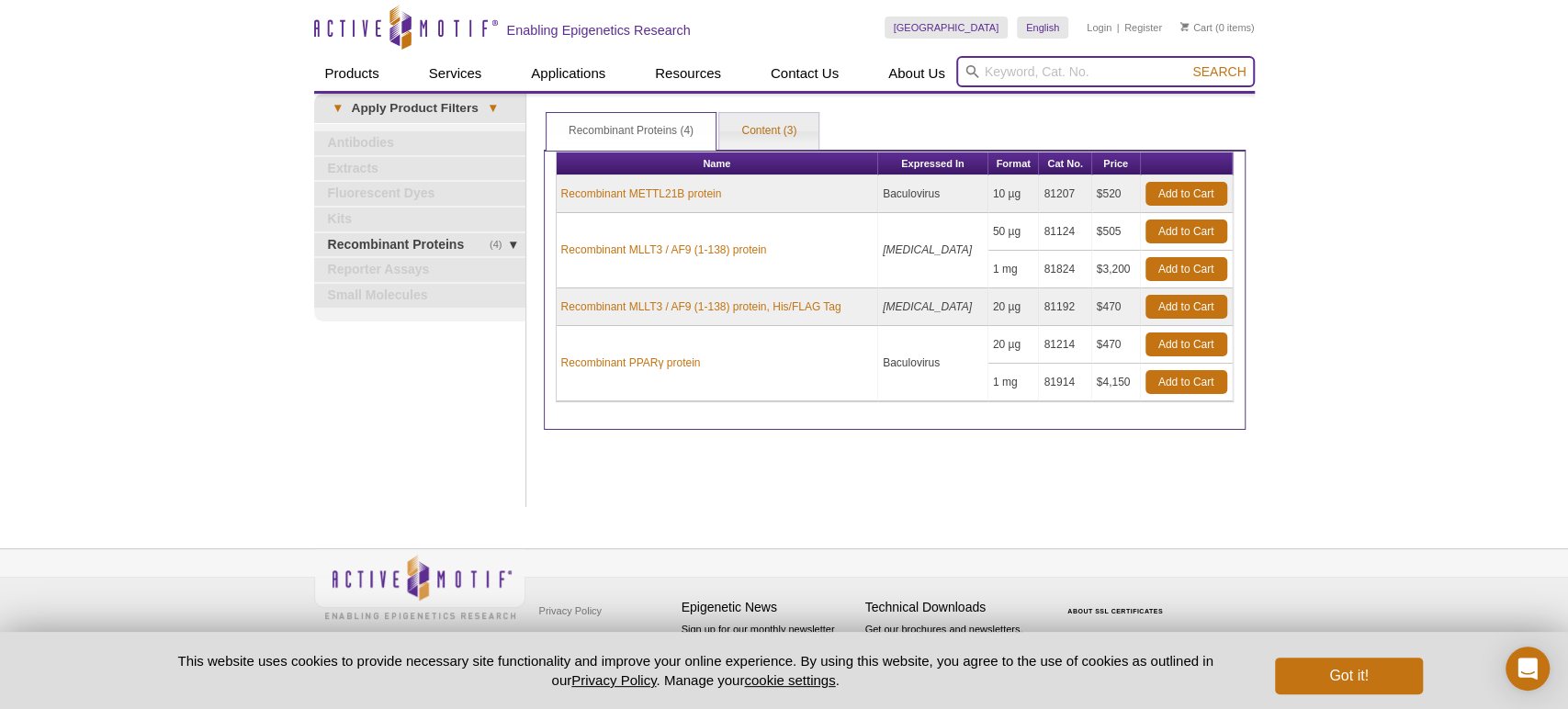
click at [1024, 77] on input "search" at bounding box center [1104, 72] width 298 height 32
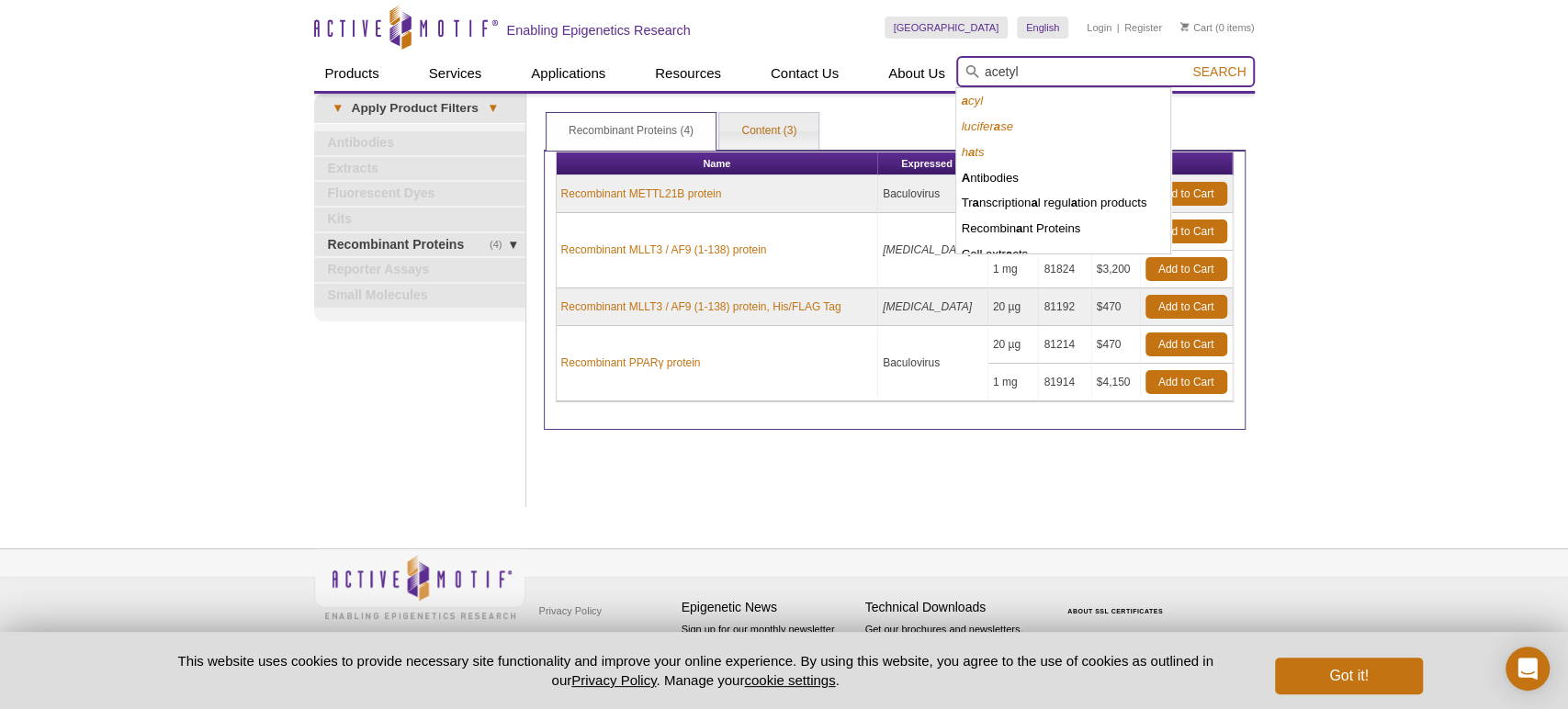
type input "acetyl"
click at [1187, 63] on button "Search" at bounding box center [1219, 72] width 64 height 17
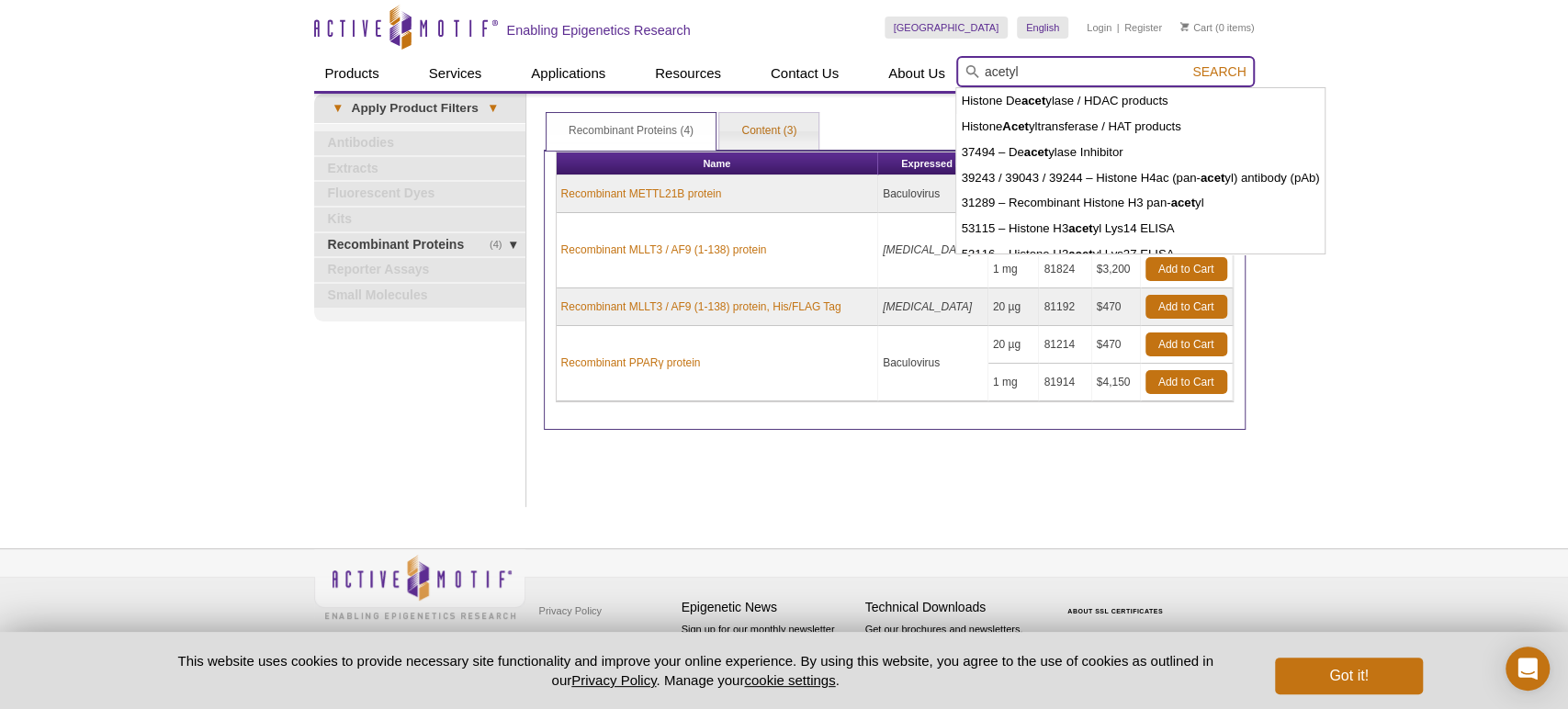
click at [1187, 63] on button "Search" at bounding box center [1219, 72] width 64 height 17
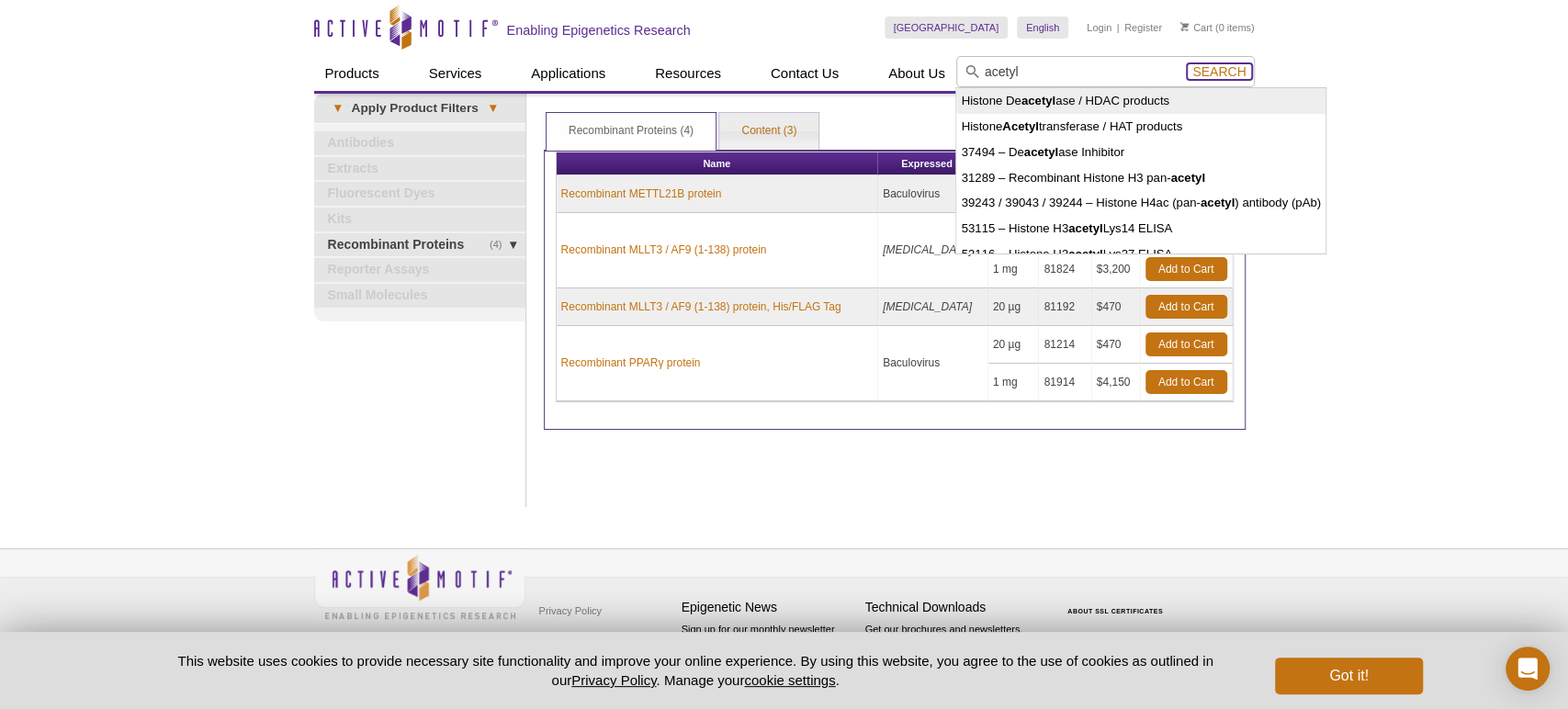
click at [1245, 68] on button "Search" at bounding box center [1219, 72] width 64 height 17
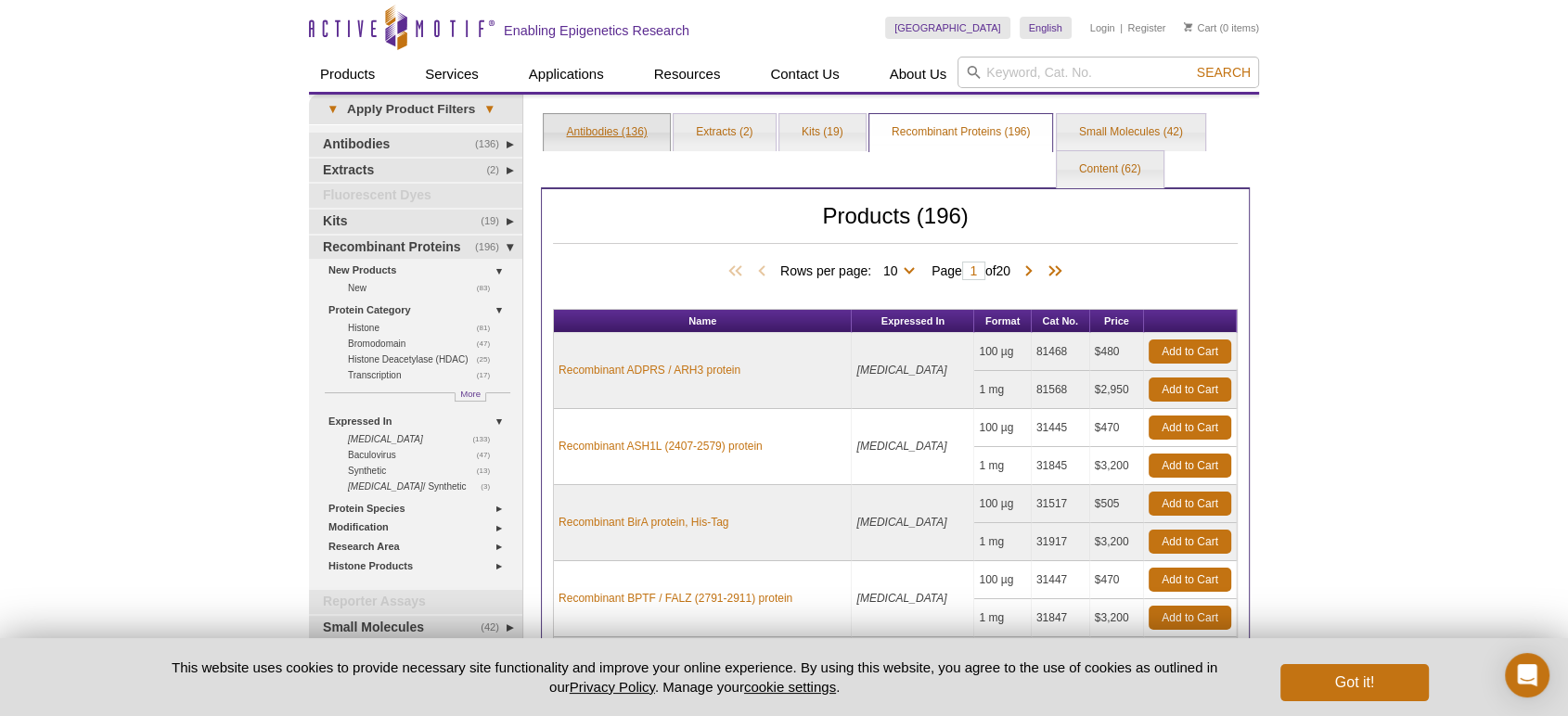
click at [591, 127] on link "Antibodies (136)" at bounding box center [607, 133] width 126 height 38
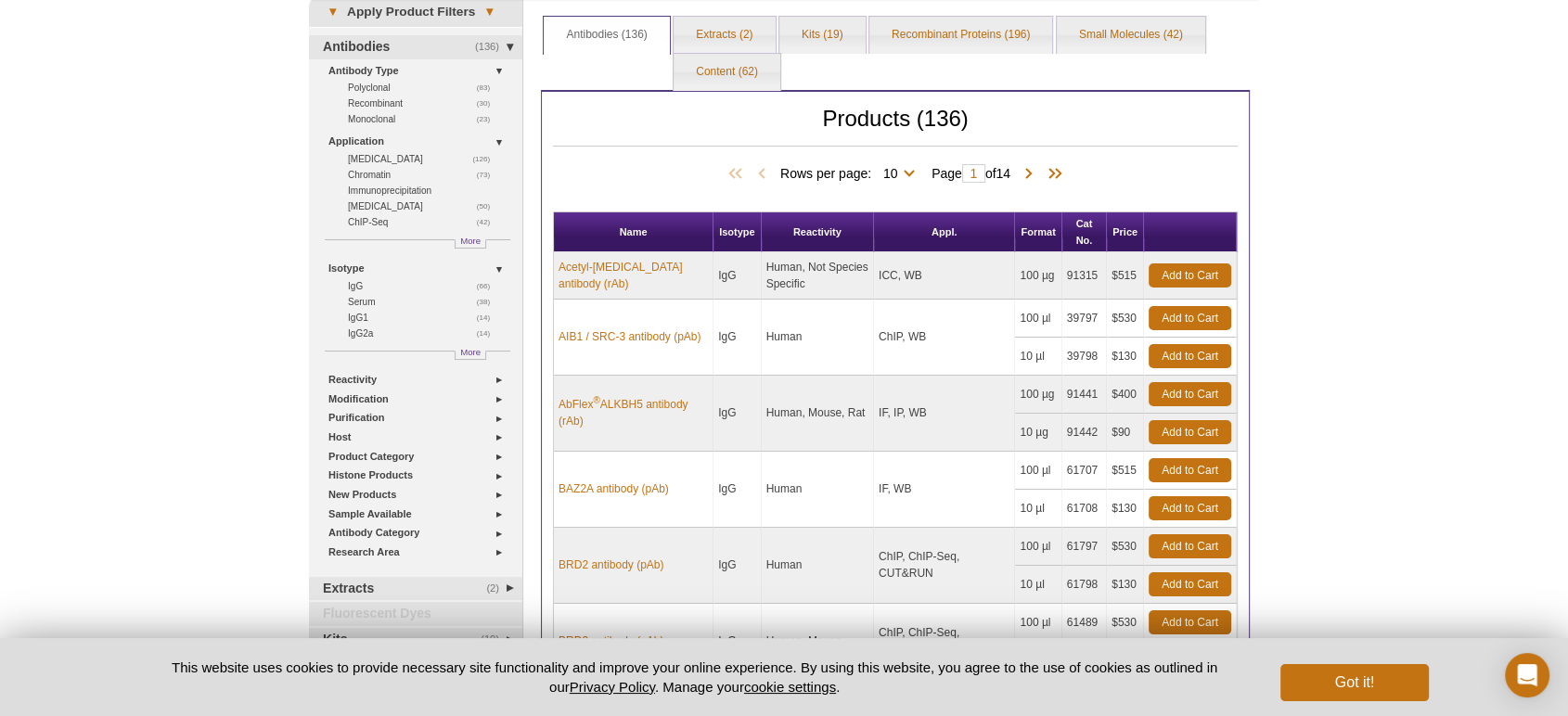
scroll to position [137, 0]
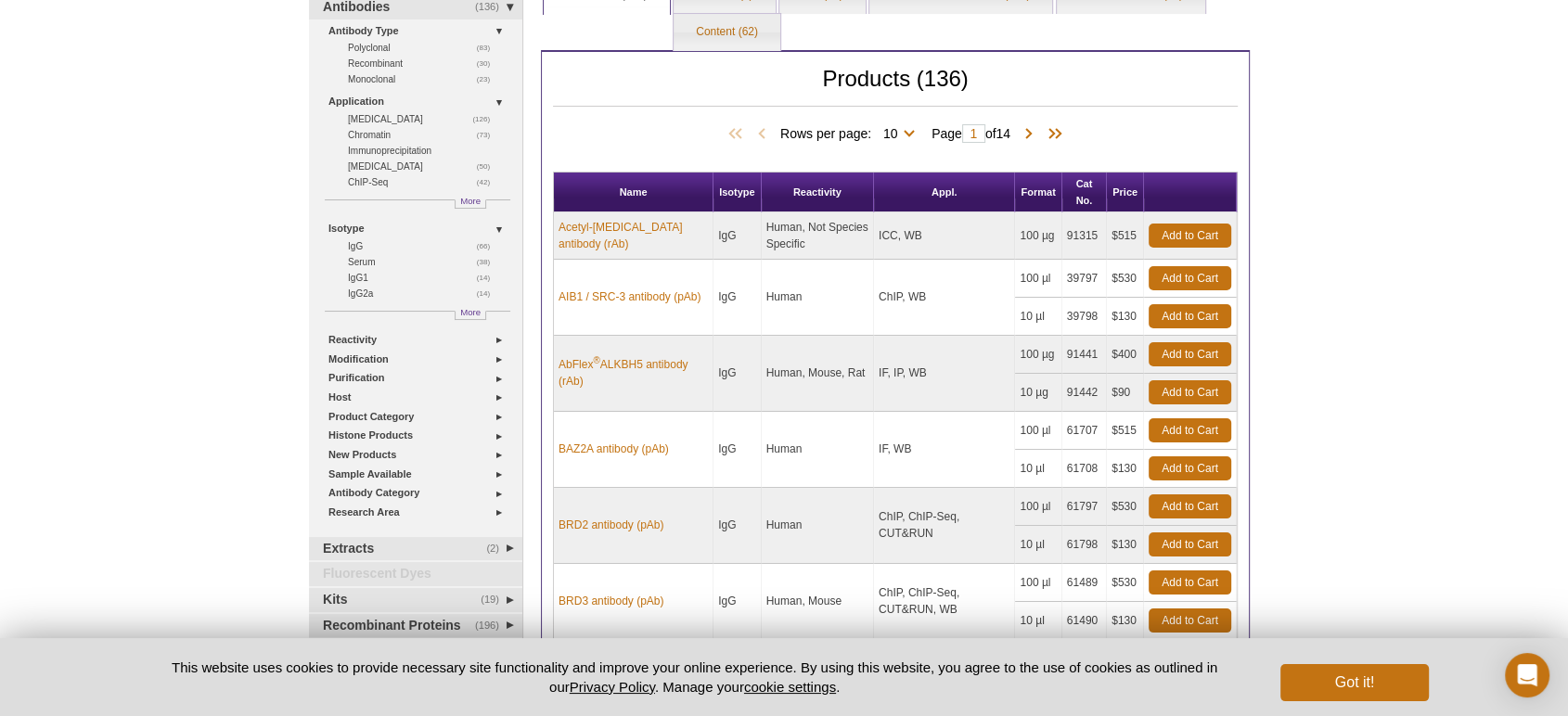
click at [551, 202] on div "Products (136) Rows per page: 10 25 50 100 All 10 Page 1 of 14 Name Isotype Rea…" at bounding box center [896, 591] width 709 height 1084
drag, startPoint x: 552, startPoint y: 204, endPoint x: 594, endPoint y: 243, distance: 57.3
click at [579, 236] on table "Name Isotype Reactivity Appl. Format Cat No. Price Acetyl-[MEDICAL_DATA] antibo…" at bounding box center [895, 597] width 685 height 850
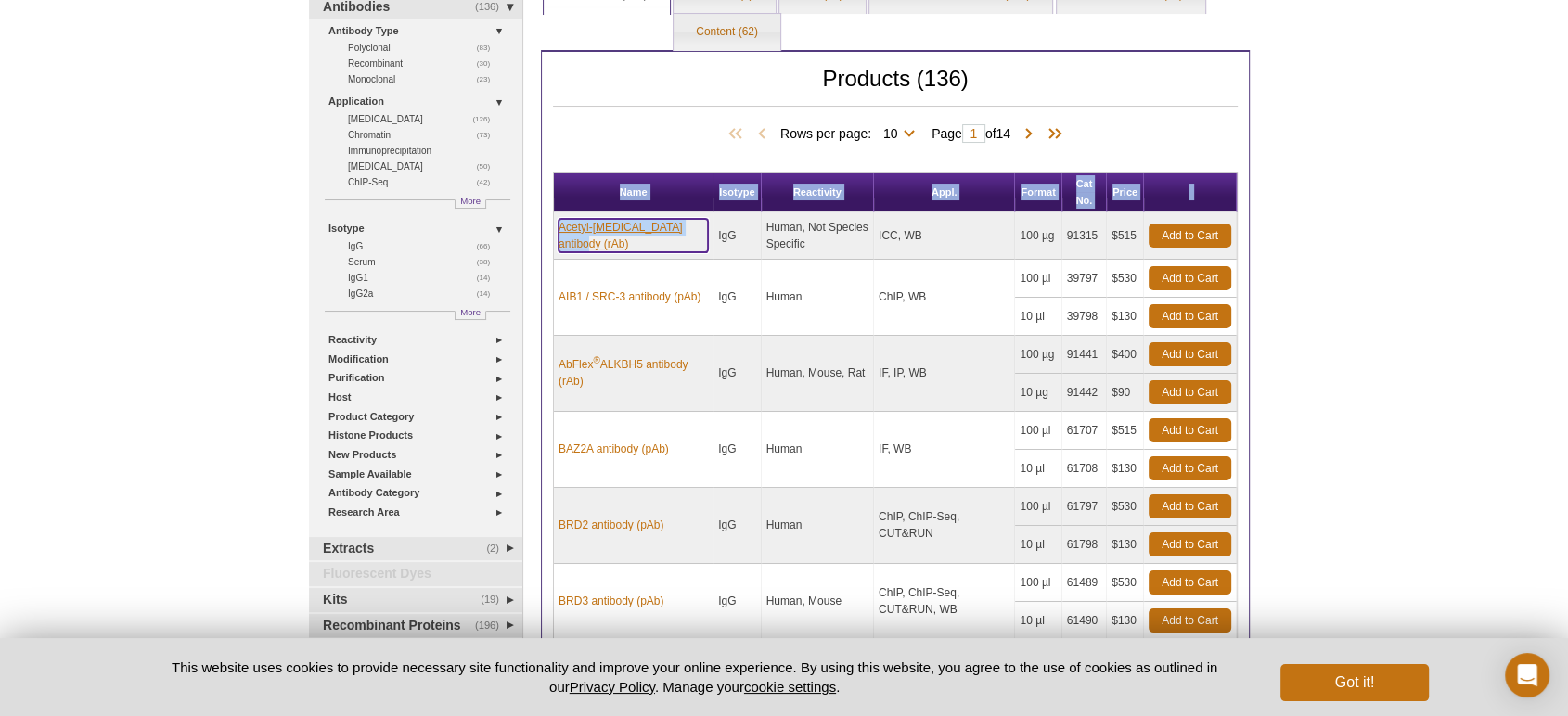
click at [636, 243] on link "Acetyl-[MEDICAL_DATA] antibody (rAb)" at bounding box center [632, 236] width 149 height 34
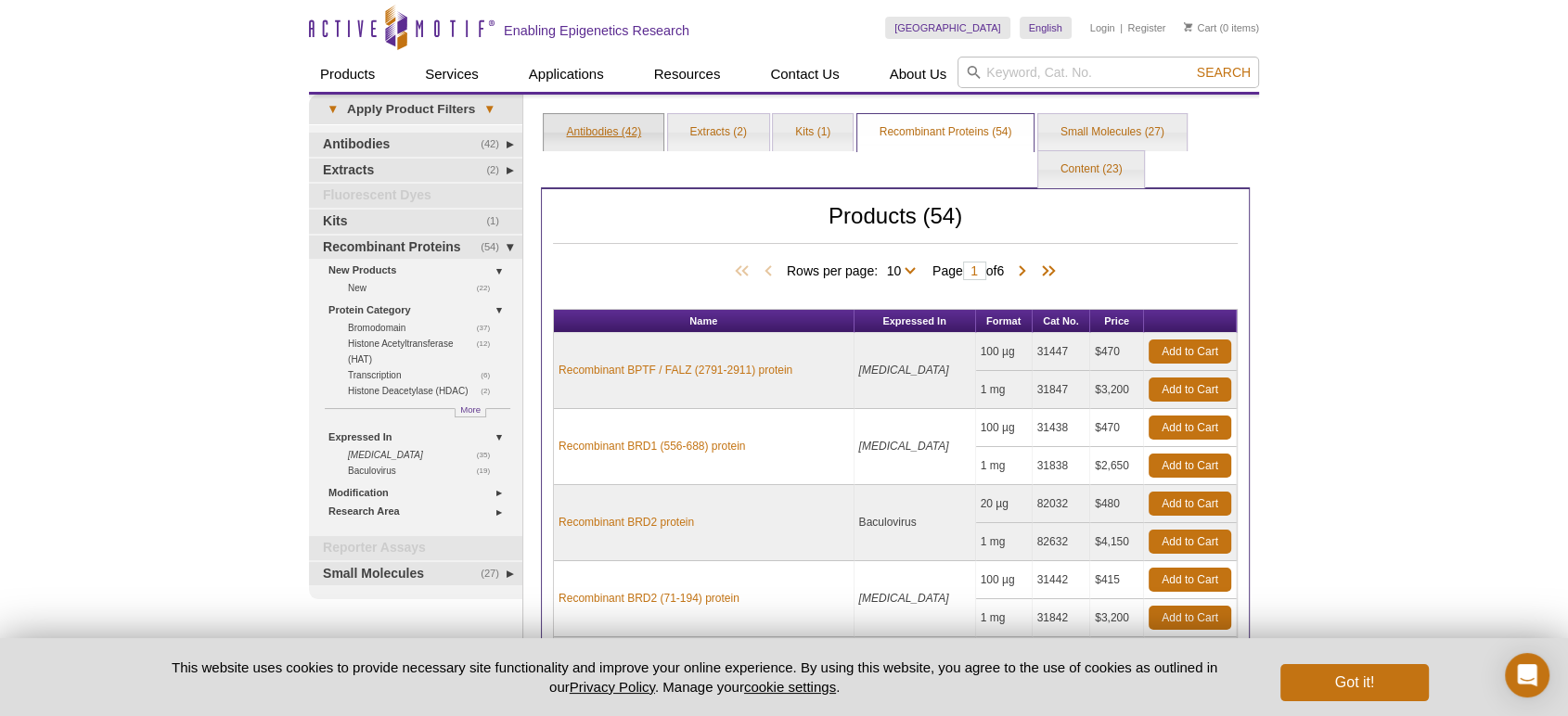
click at [634, 125] on link "Antibodies (42)" at bounding box center [604, 133] width 120 height 38
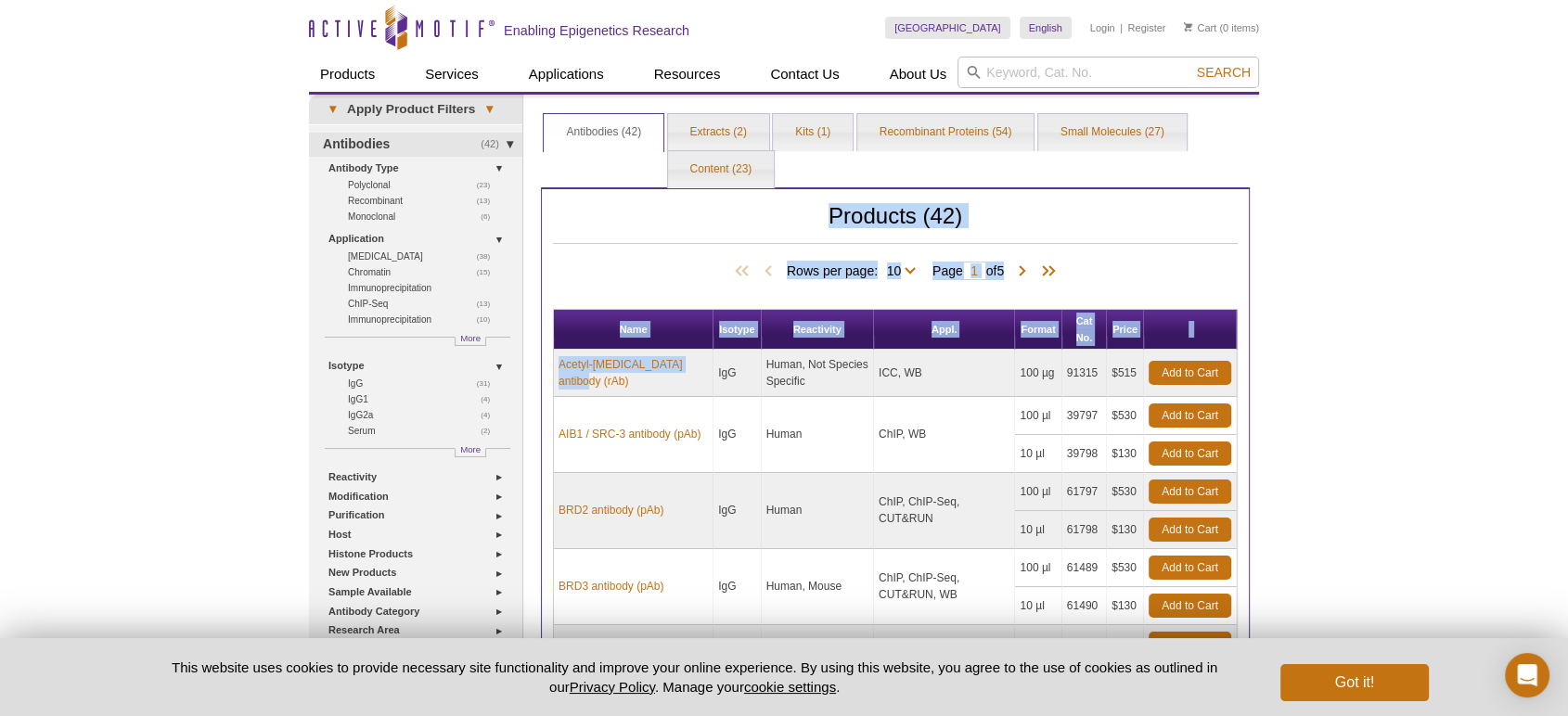
drag, startPoint x: 629, startPoint y: 391, endPoint x: 552, endPoint y: 357, distance: 84.2
click at [553, 357] on table "Name Isotype Reactivity Appl. Format Cat No. Price Acetyl-[MEDICAL_DATA] antibo…" at bounding box center [895, 695] width 685 height 774
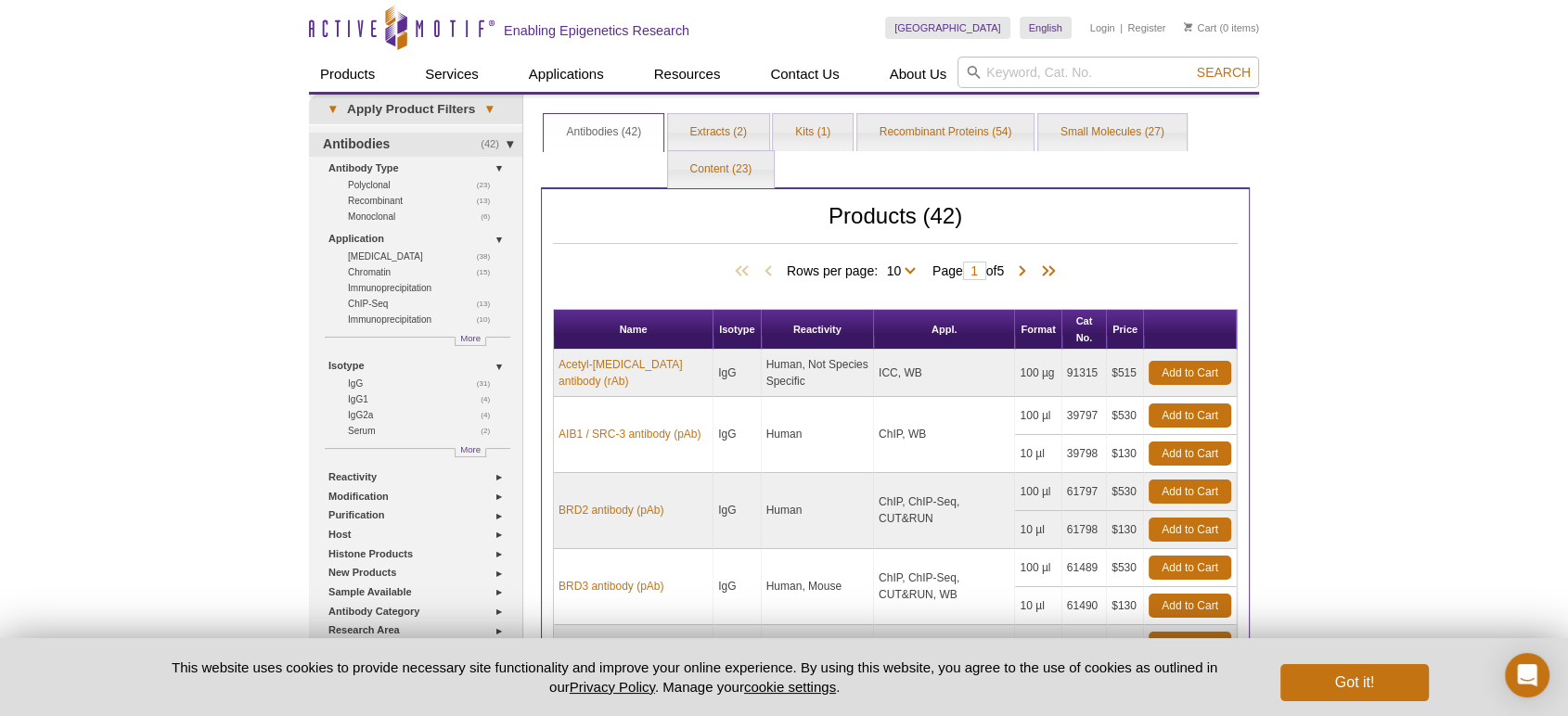
click at [876, 434] on td "ChIP, WB" at bounding box center [945, 434] width 141 height 76
drag, startPoint x: 599, startPoint y: 390, endPoint x: 554, endPoint y: 362, distance: 53.0
click at [554, 362] on td "Acetyl-[MEDICAL_DATA] antibody (rAb)" at bounding box center [633, 373] width 160 height 47
copy link "Acetyl-[MEDICAL_DATA] antibody (rAb)"
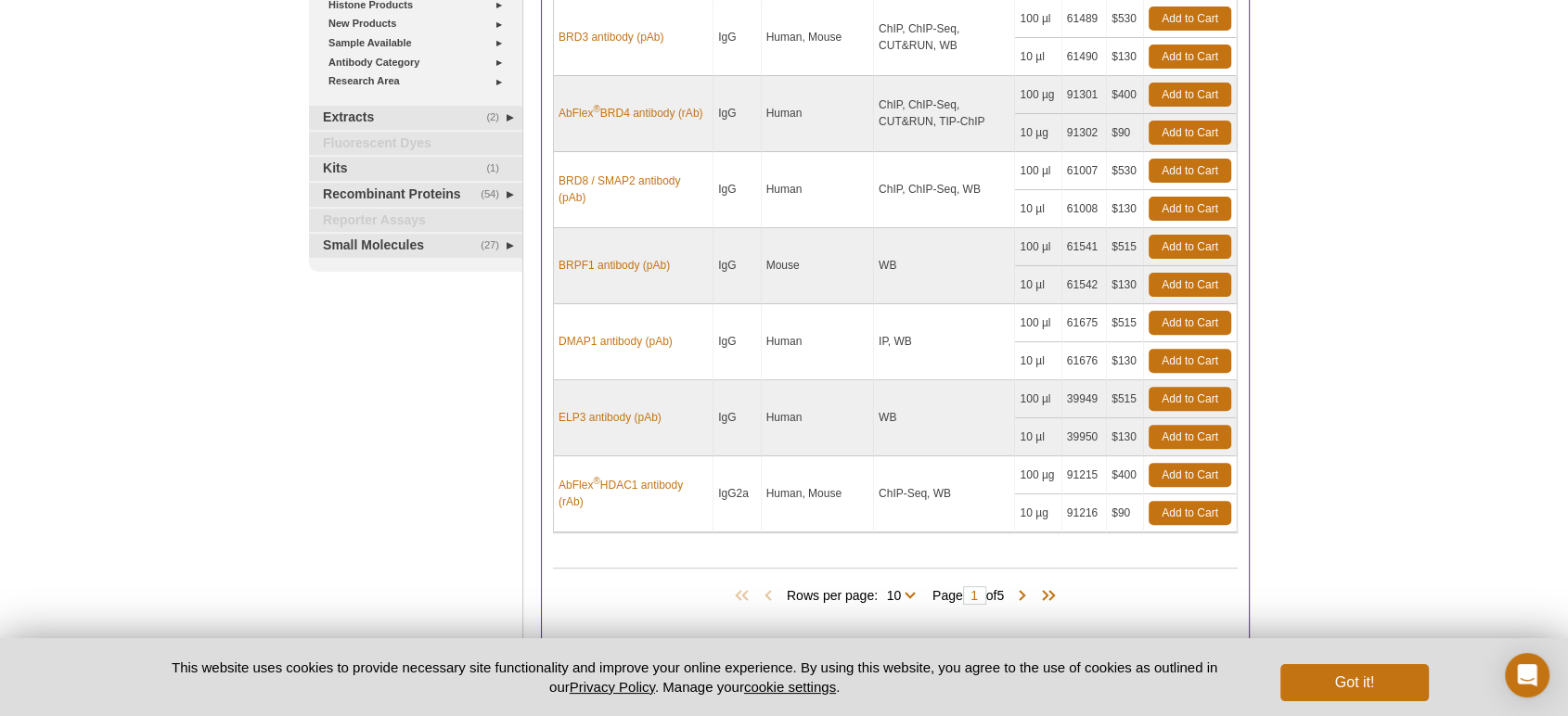
scroll to position [549, 0]
click at [905, 599] on select "10 25 All" at bounding box center [894, 600] width 33 height 17
select select "42"
click at [881, 591] on select "10 25 All" at bounding box center [894, 600] width 33 height 17
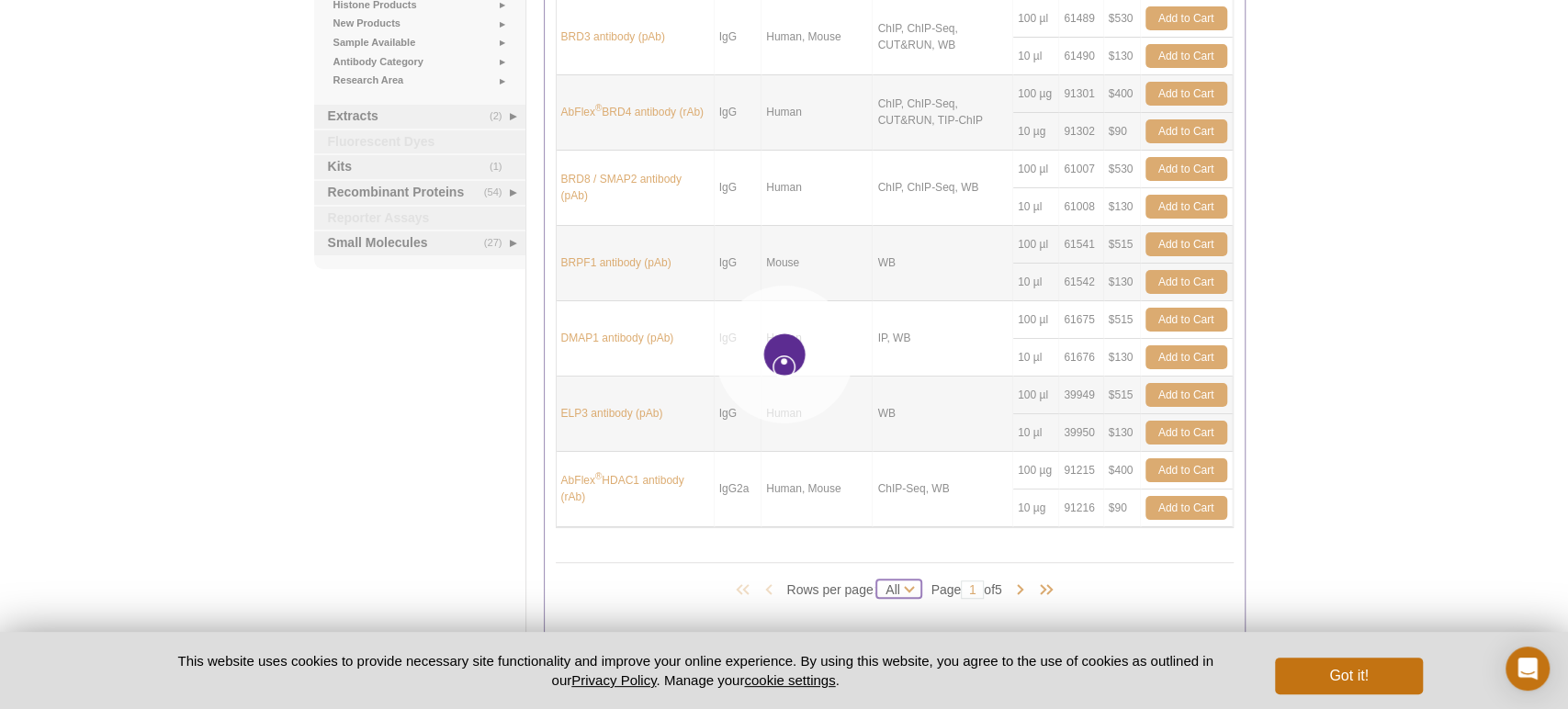
select select "42"
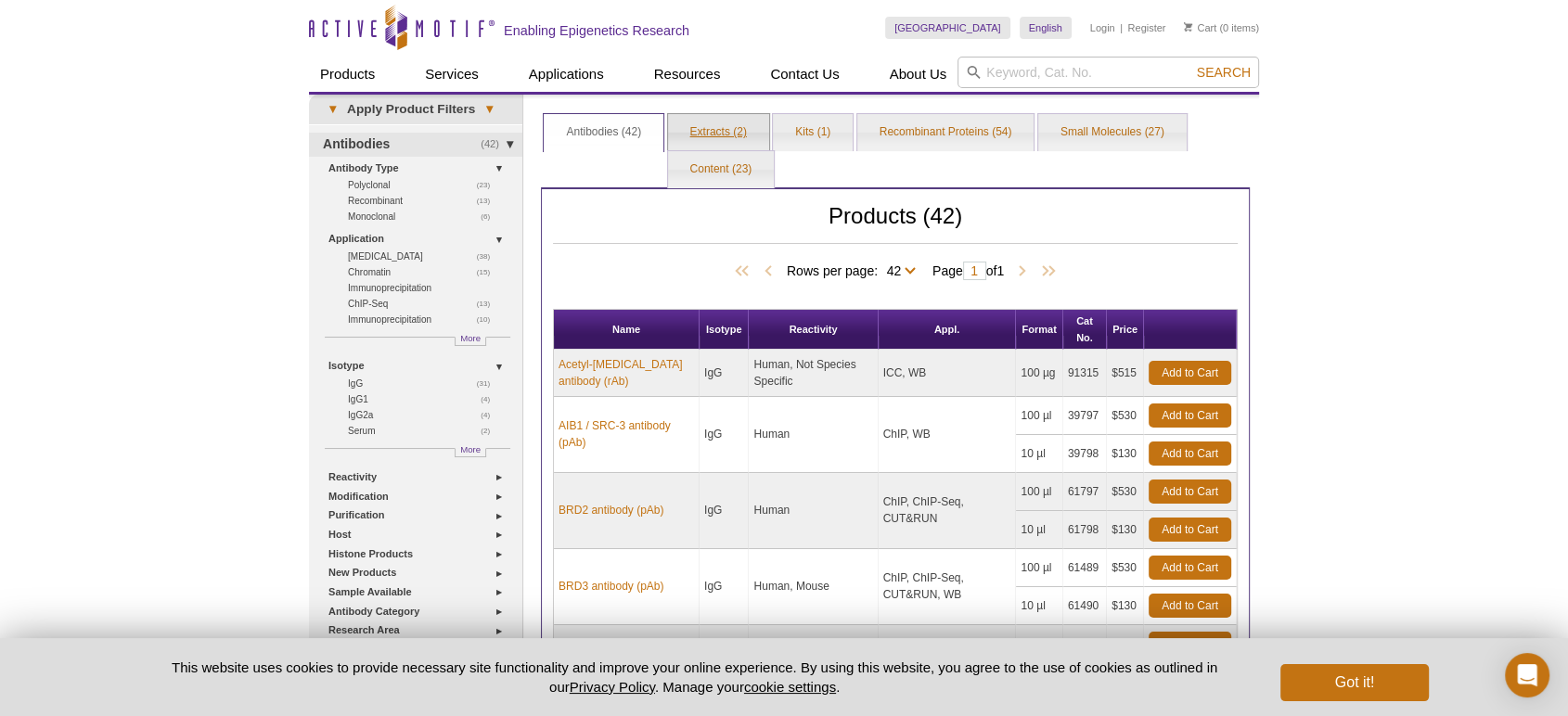
click at [741, 130] on link "Extracts (2)" at bounding box center [719, 133] width 101 height 38
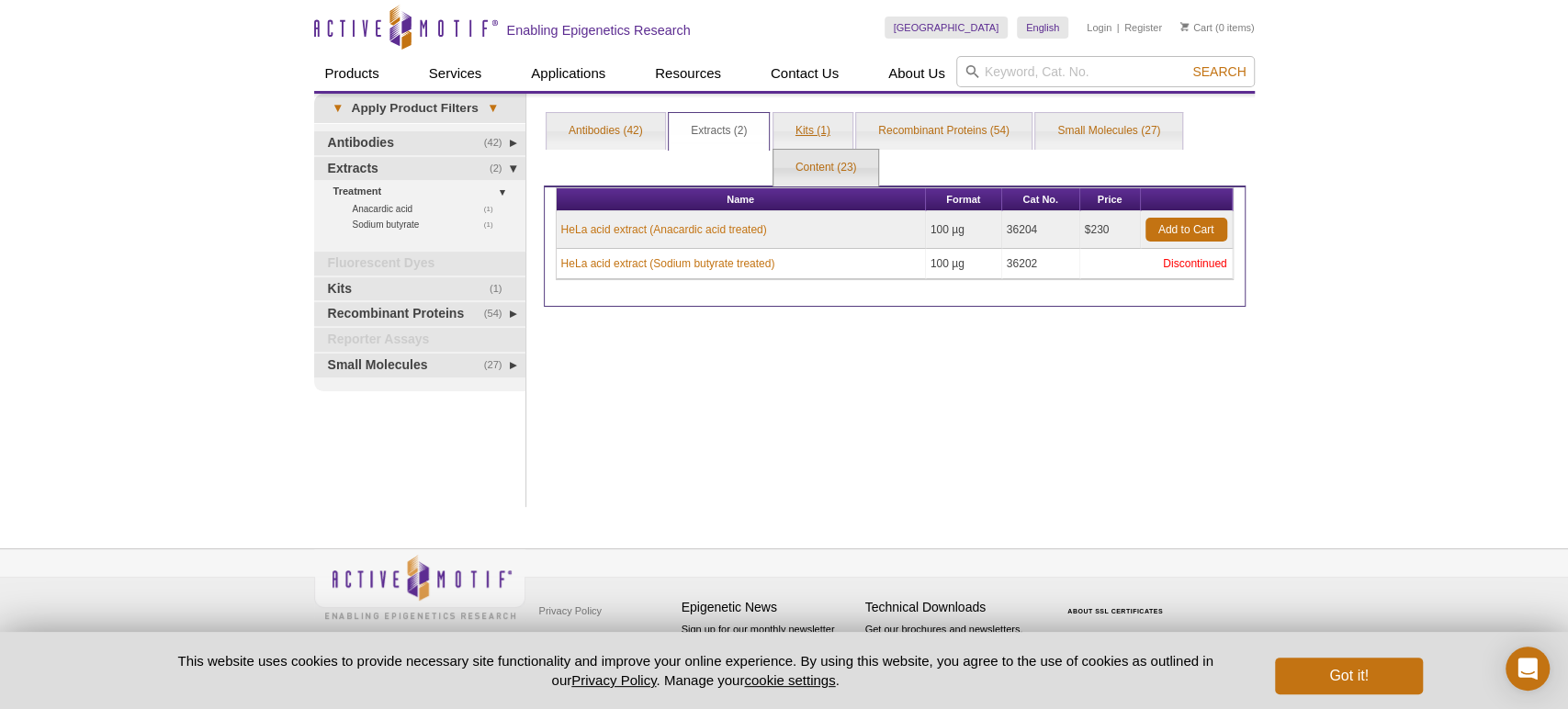
click at [812, 130] on link "Kits (1)" at bounding box center [813, 132] width 79 height 37
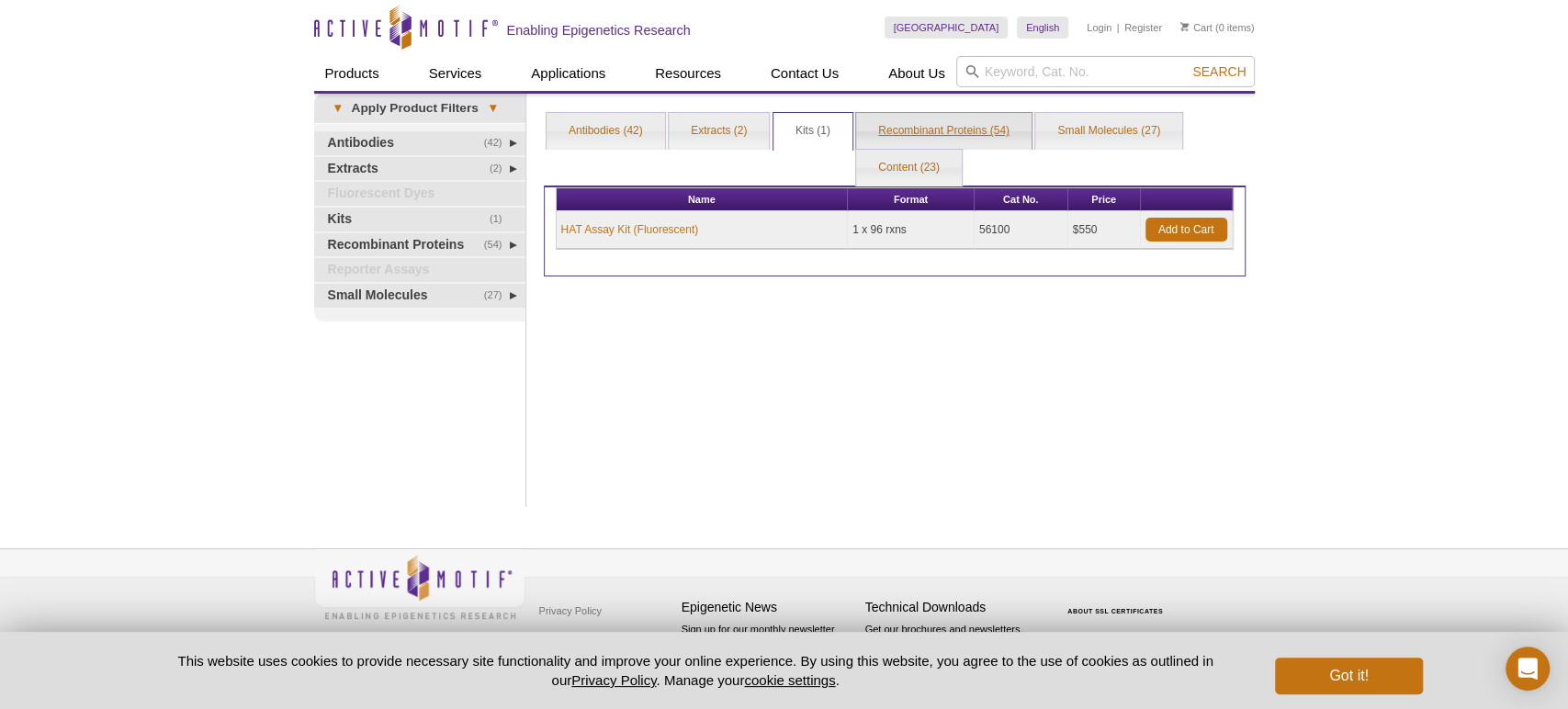
click at [915, 128] on link "Recombinant Proteins (54)" at bounding box center [944, 132] width 176 height 37
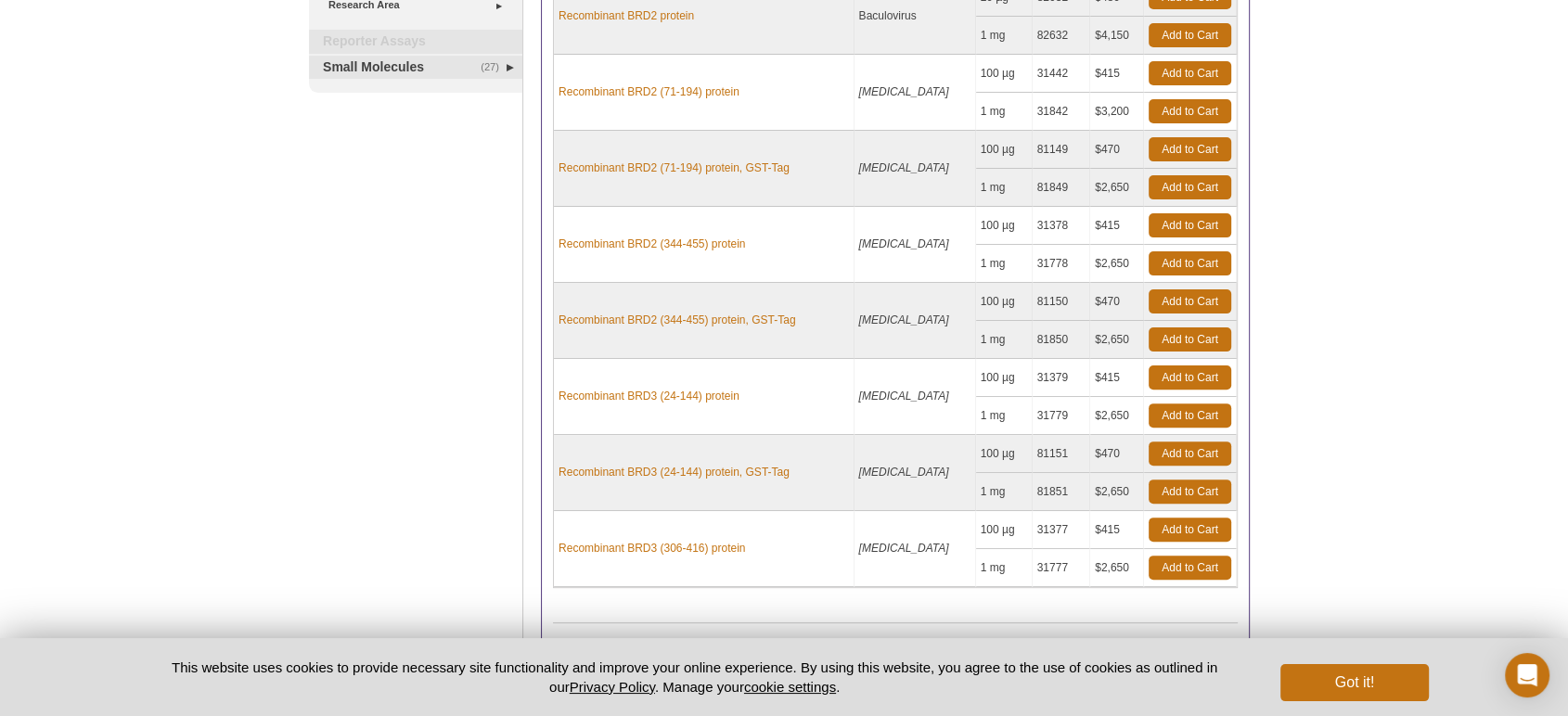
scroll to position [691, 0]
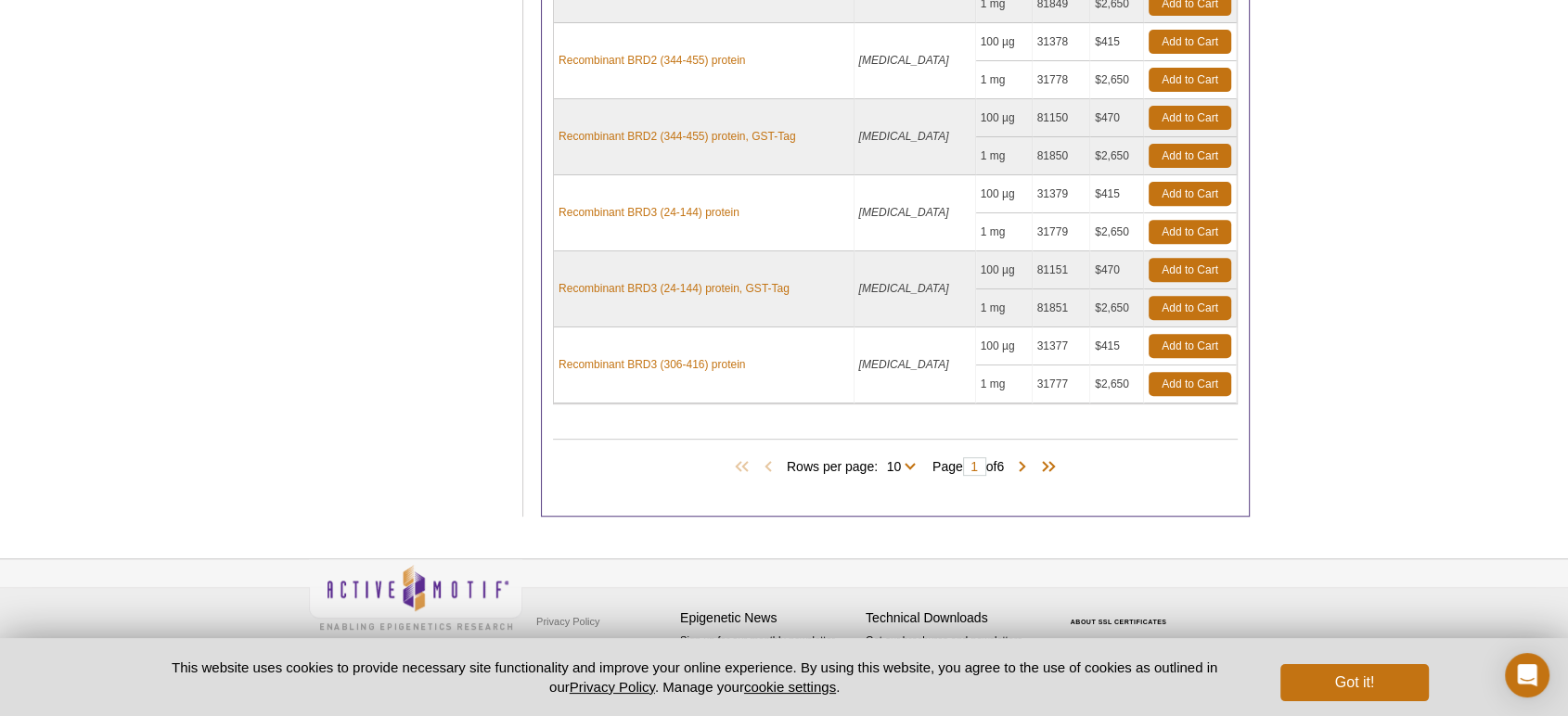
click at [907, 461] on span "Rows per page: 10 25 50 All 10" at bounding box center [855, 466] width 136 height 19
click at [906, 464] on select "10 25 50 All" at bounding box center [894, 470] width 33 height 17
select select "54"
click at [881, 462] on select "10 25 50 All" at bounding box center [894, 470] width 33 height 17
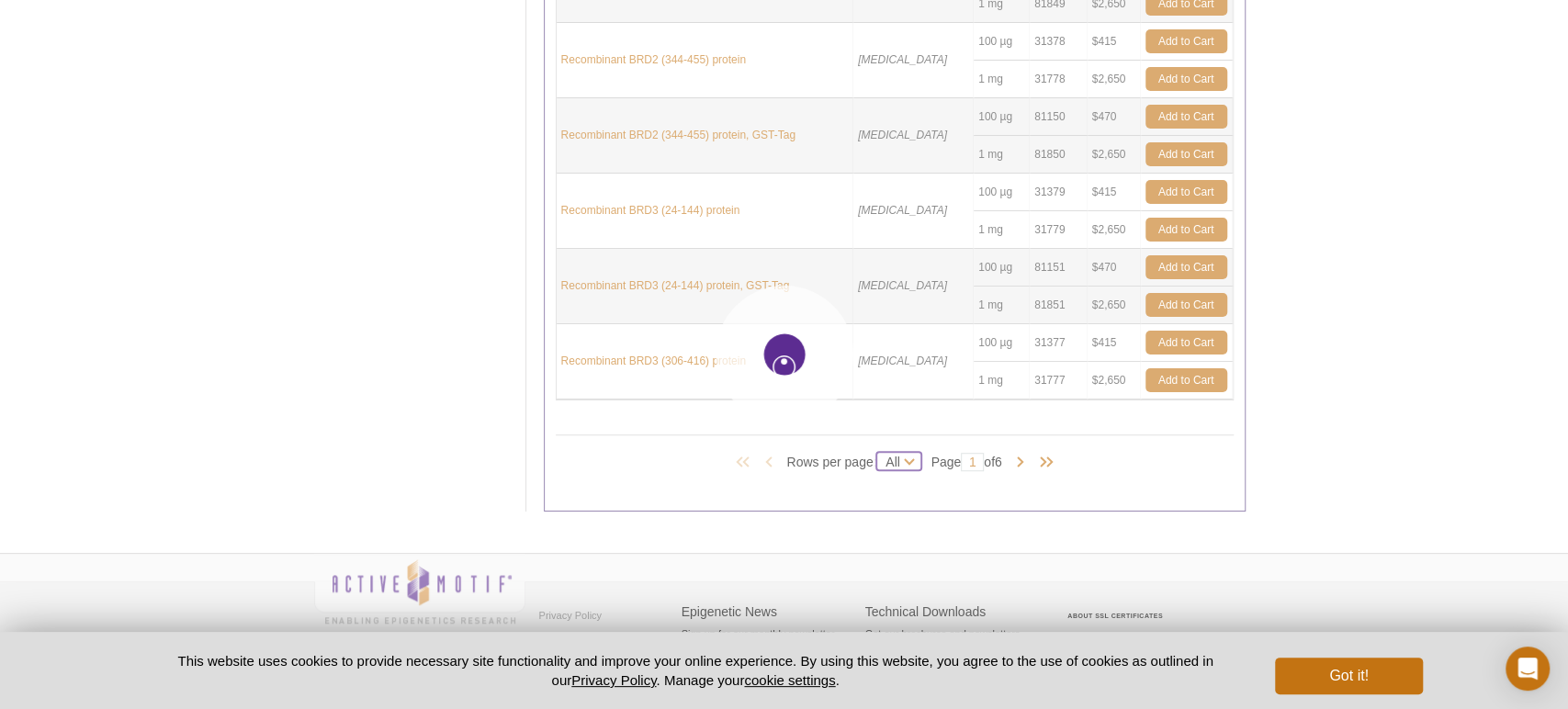
select select "54"
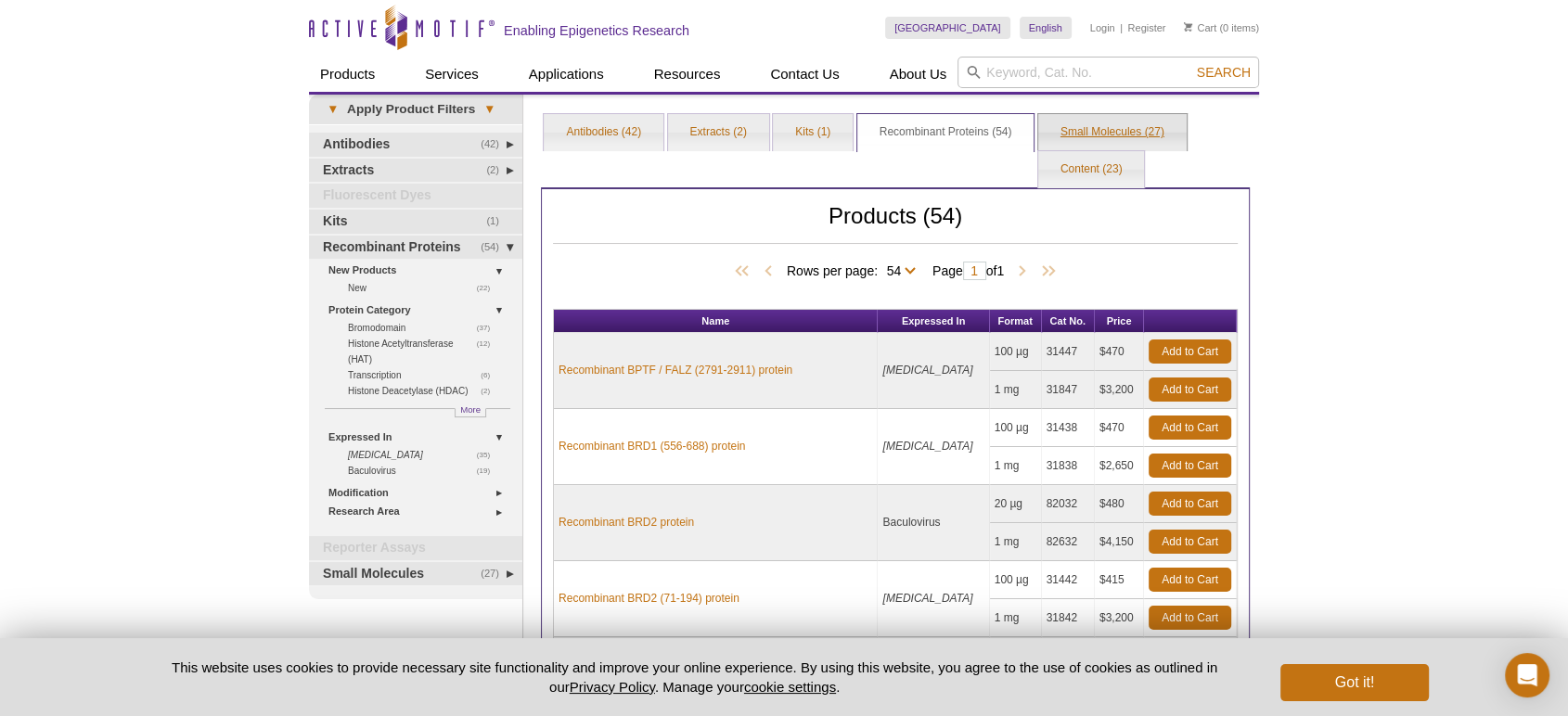
click at [1118, 129] on link "Small Molecules (27)" at bounding box center [1113, 133] width 148 height 38
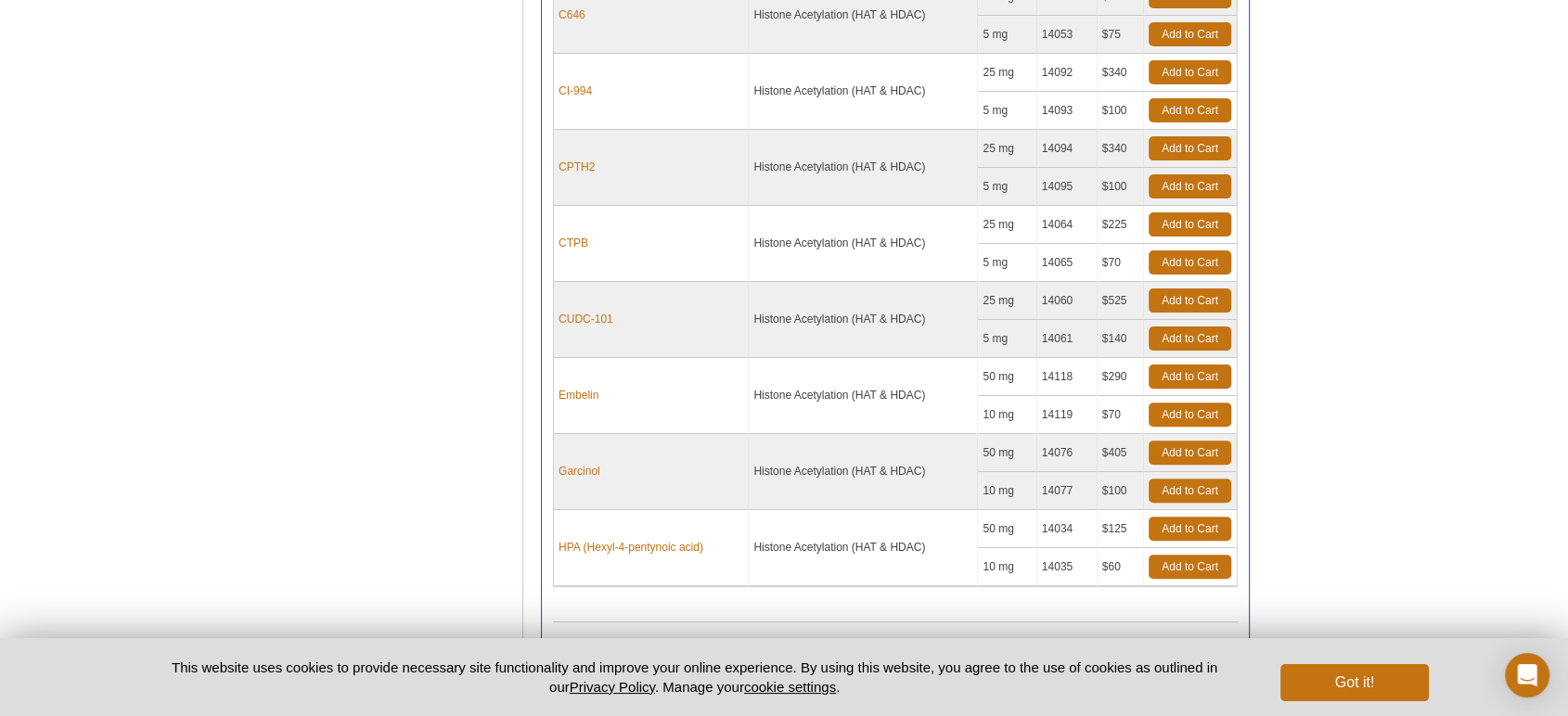
scroll to position [692, 0]
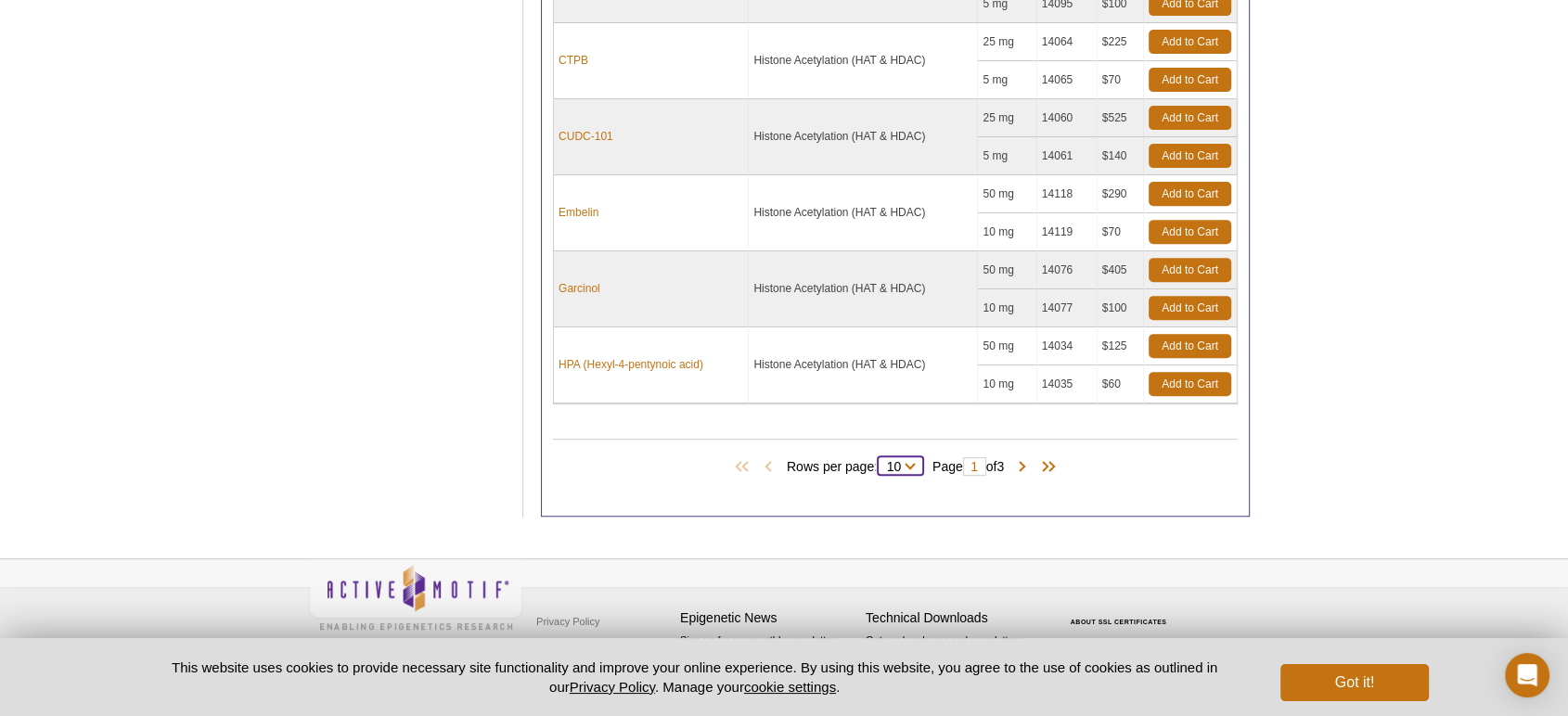
click at [905, 466] on select "10 25 All" at bounding box center [894, 470] width 33 height 17
select select "27"
click at [881, 462] on select "10 25 All" at bounding box center [894, 470] width 33 height 17
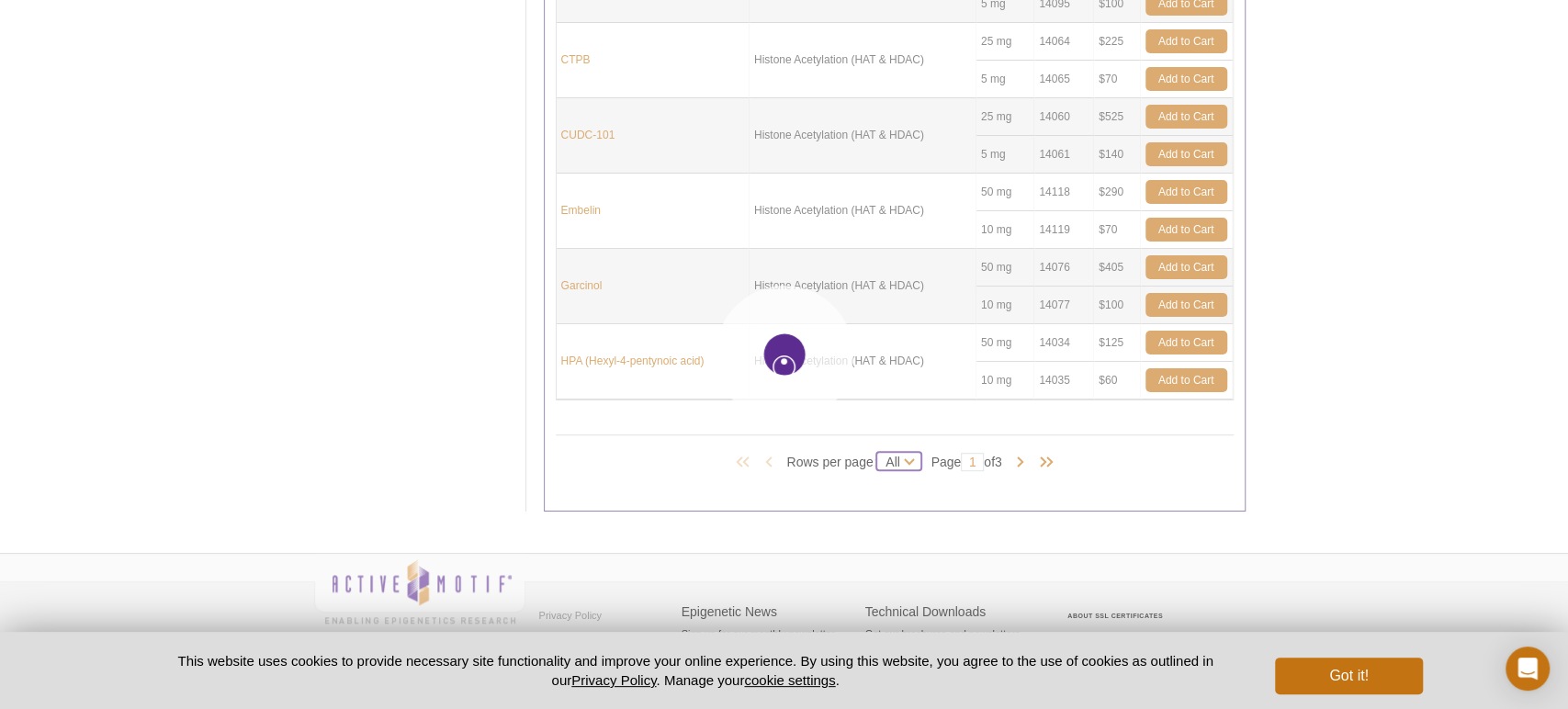
select select "27"
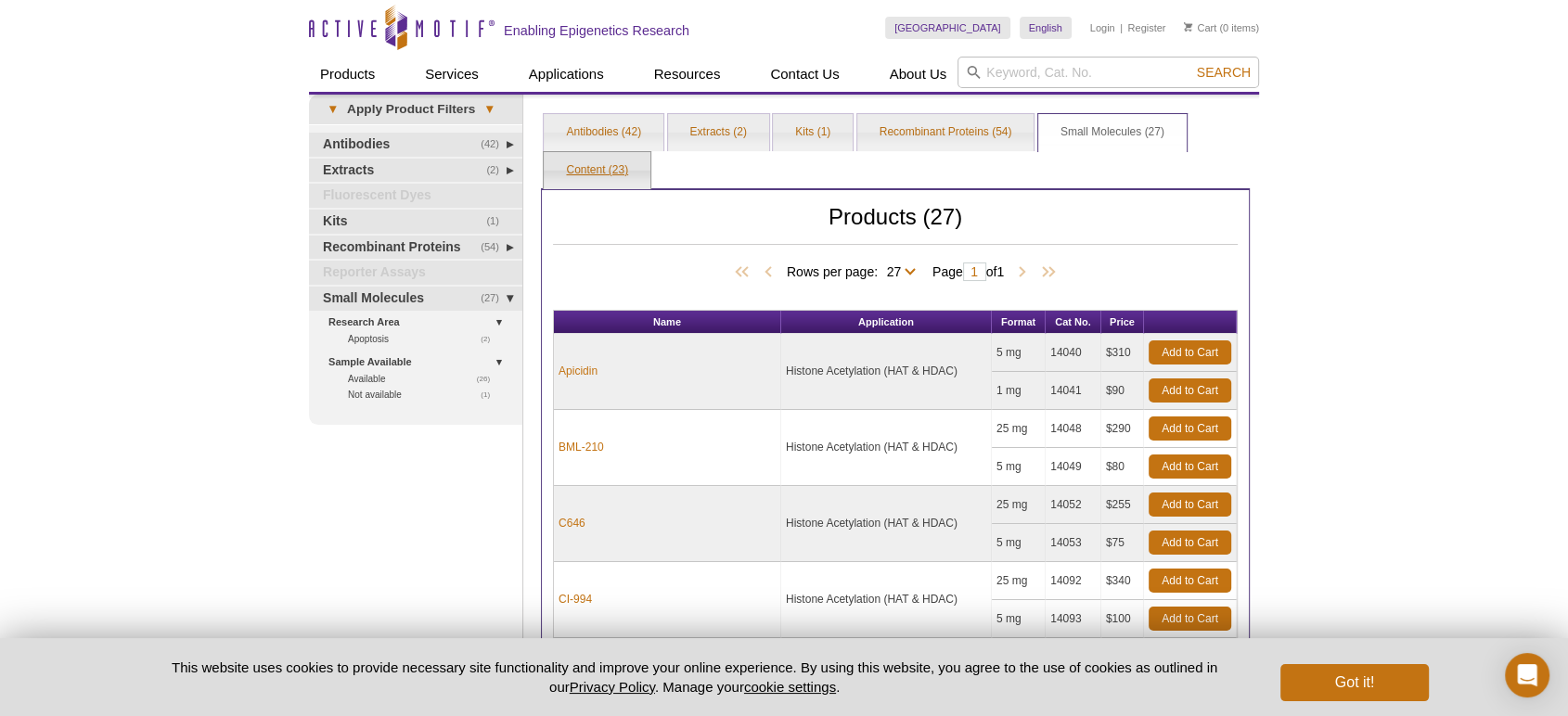
click at [588, 162] on link "Content (23)" at bounding box center [598, 171] width 107 height 38
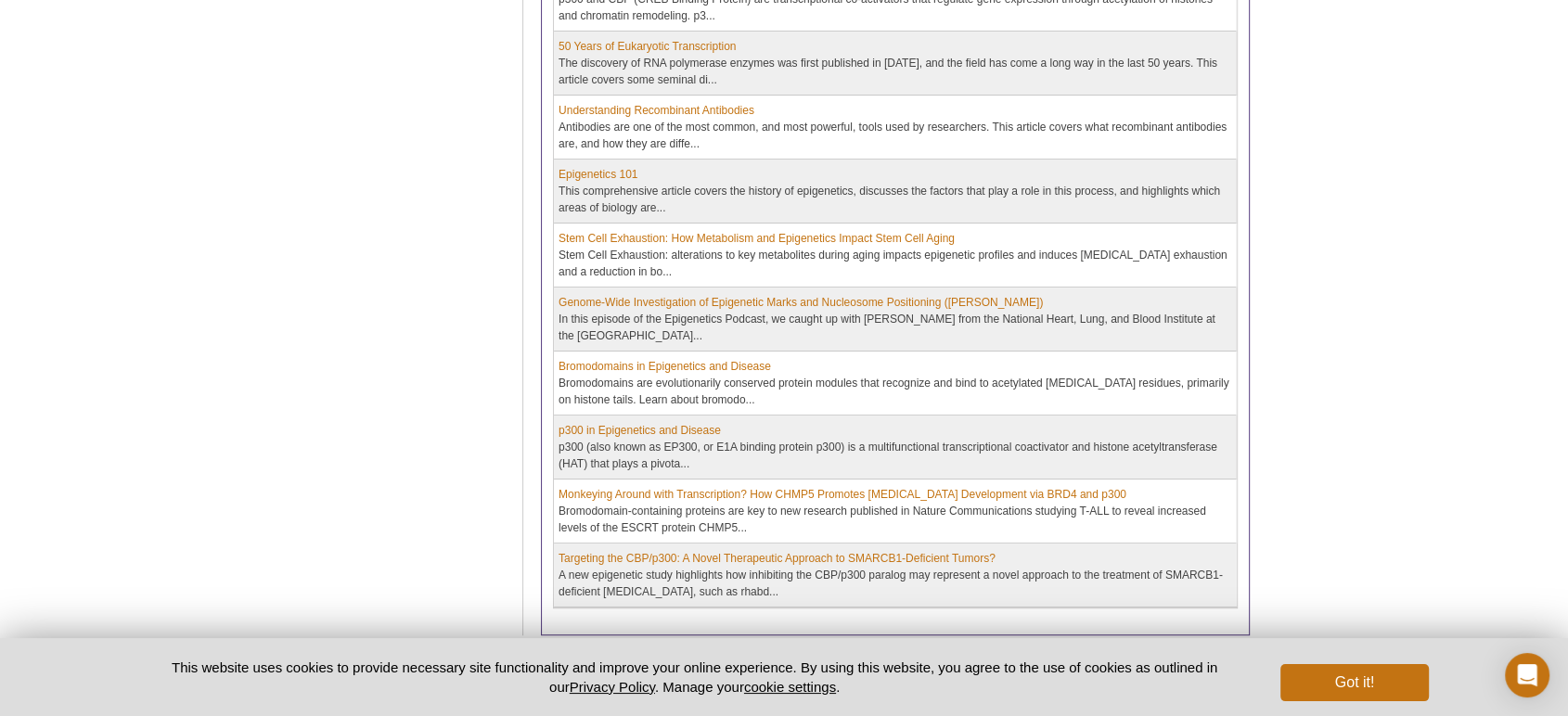
scroll to position [1149, 0]
